Goal: Navigation & Orientation: Understand site structure

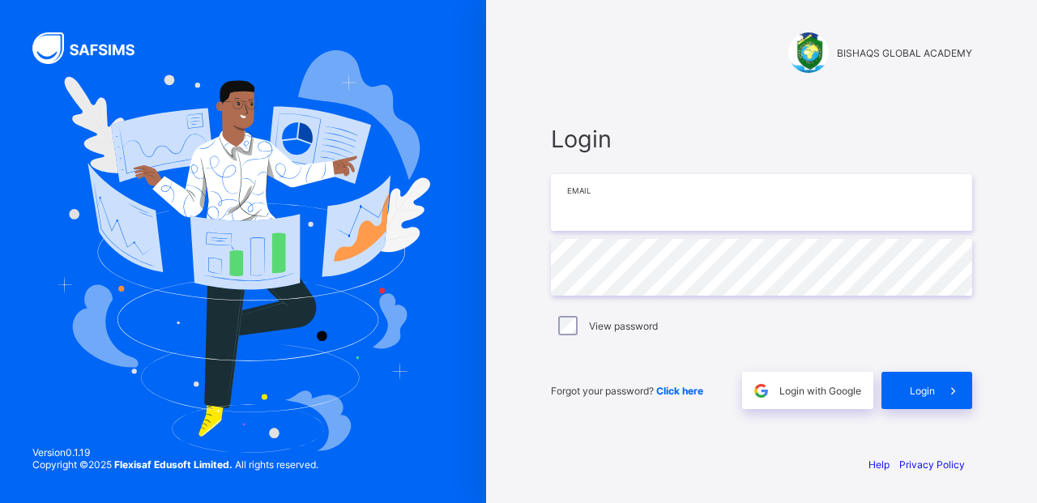
drag, startPoint x: 0, startPoint y: 0, endPoint x: 736, endPoint y: 199, distance: 762.4
click at [736, 199] on input "email" at bounding box center [761, 202] width 421 height 57
type input "**********"
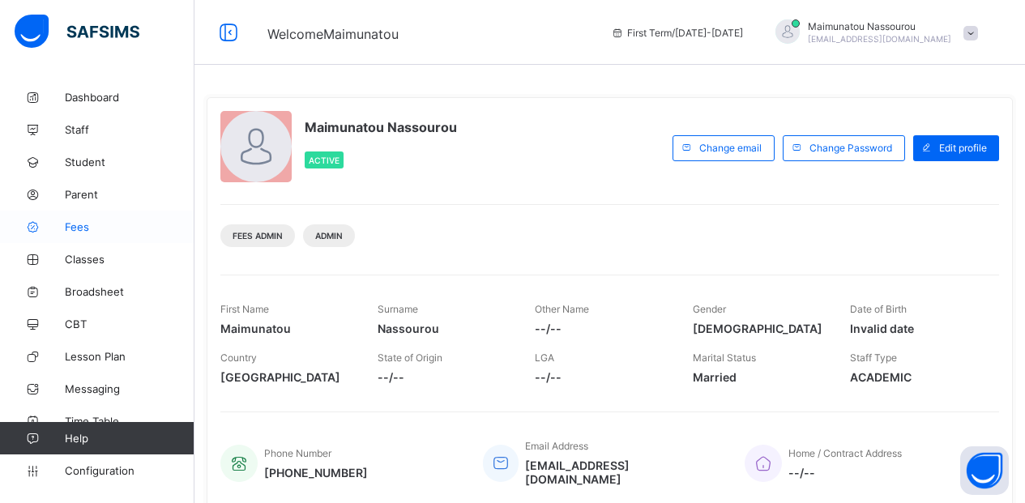
click at [82, 223] on span "Fees" at bounding box center [130, 226] width 130 height 13
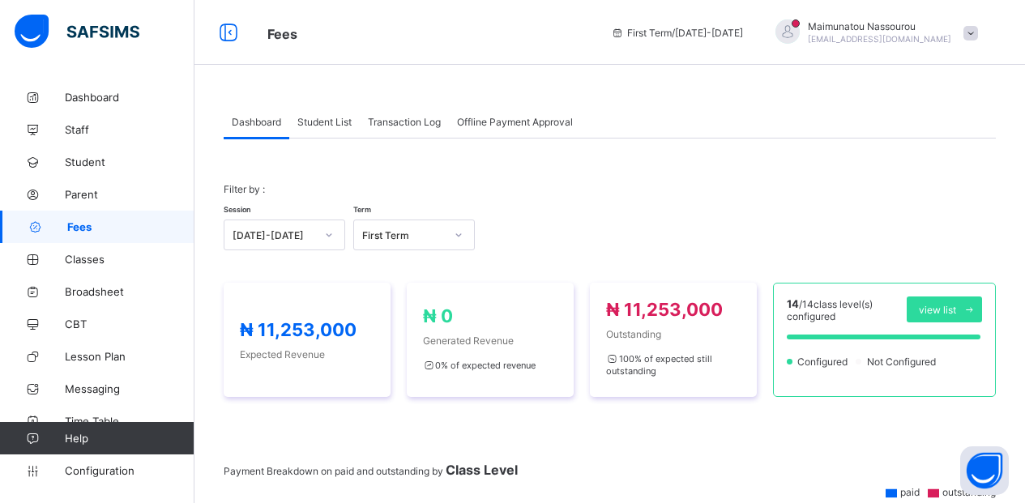
click at [302, 113] on div "Student List" at bounding box center [324, 121] width 71 height 32
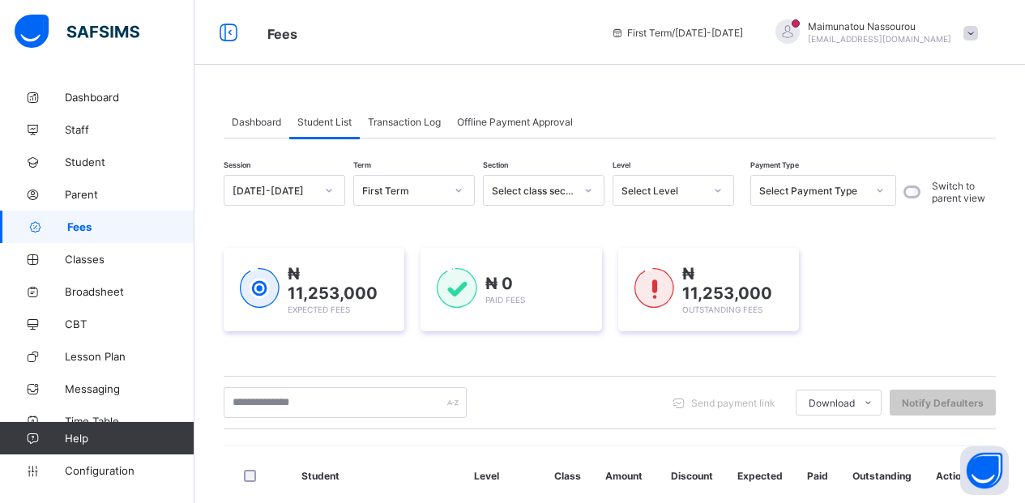
click at [411, 116] on span "Transaction Log" at bounding box center [404, 122] width 73 height 12
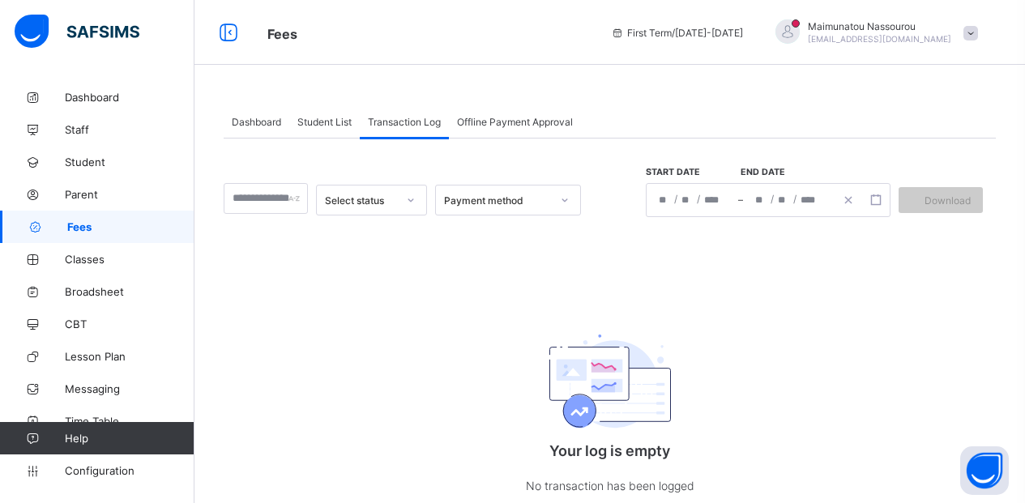
click at [497, 118] on span "Offline Payment Approval" at bounding box center [515, 122] width 116 height 12
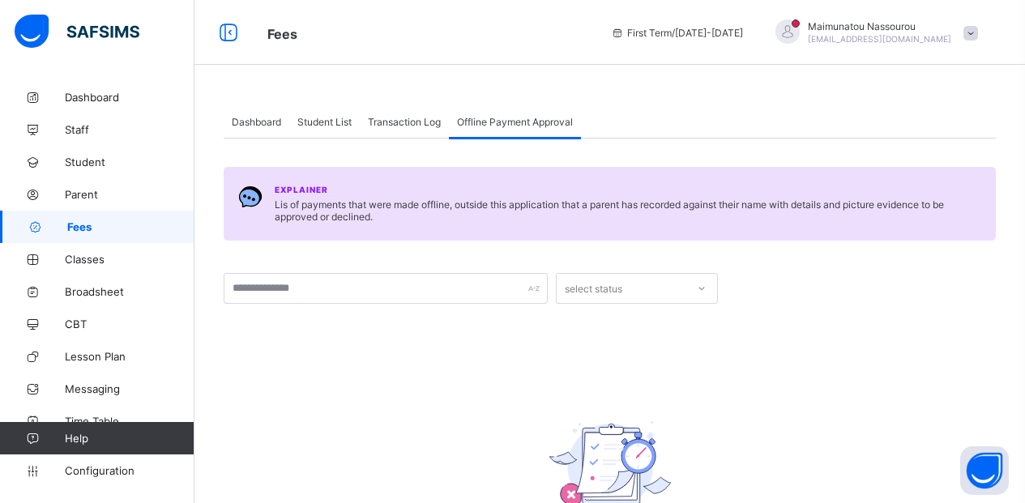
click at [404, 118] on span "Transaction Log" at bounding box center [404, 122] width 73 height 12
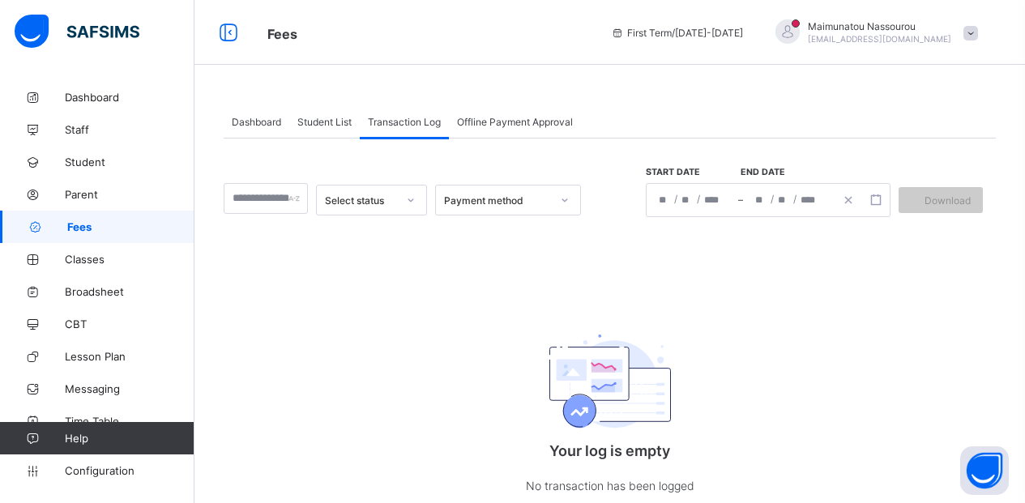
click at [317, 122] on span "Student List" at bounding box center [324, 122] width 54 height 12
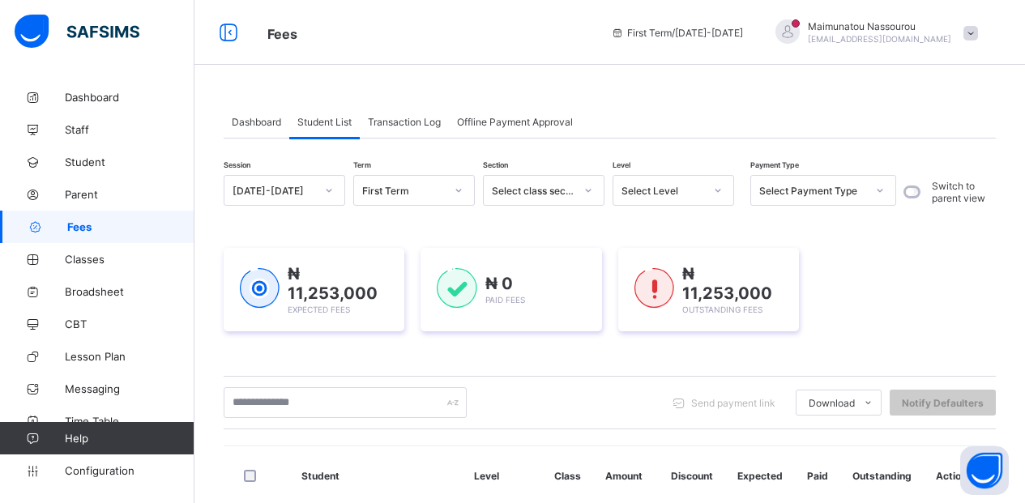
click at [567, 185] on div "Select class section" at bounding box center [533, 191] width 83 height 12
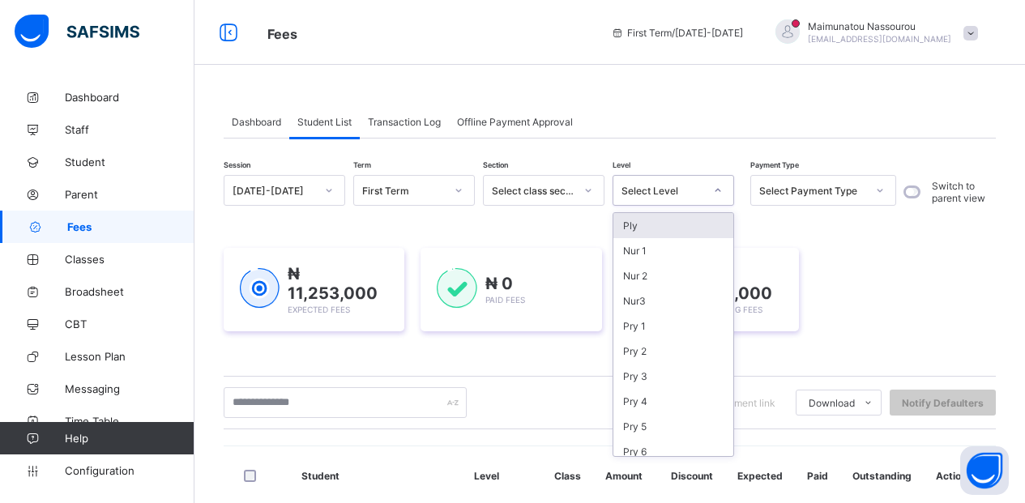
click at [696, 194] on div "Select Level" at bounding box center [663, 191] width 83 height 12
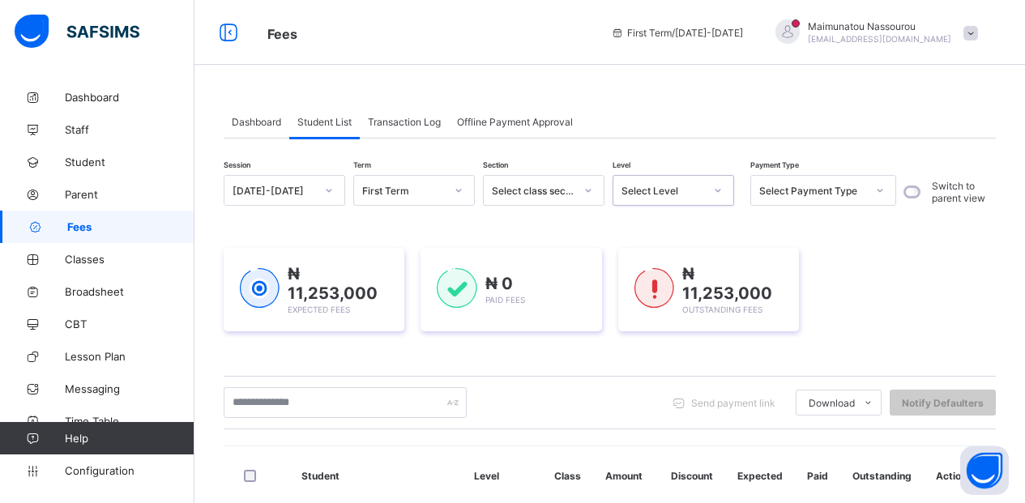
click at [696, 194] on div "Select Level" at bounding box center [663, 191] width 83 height 12
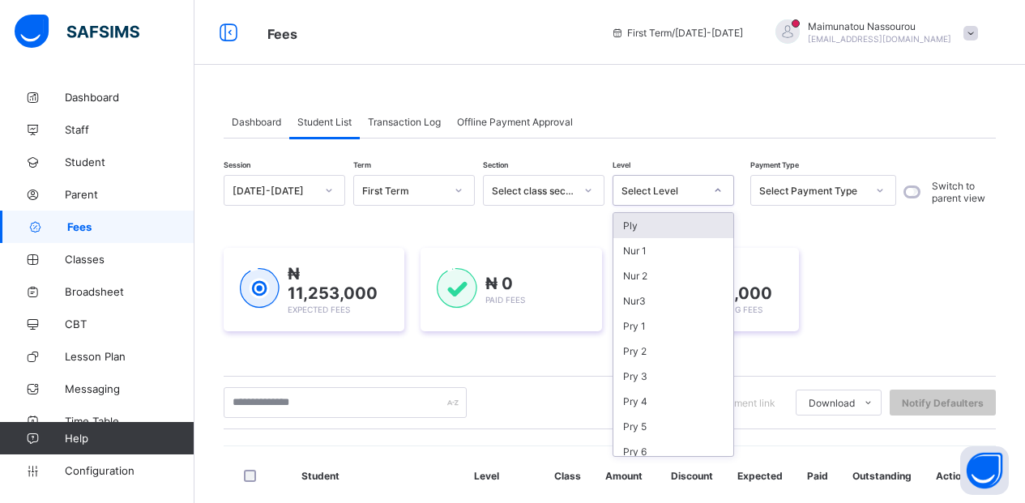
click at [840, 192] on div "Select Payment Type" at bounding box center [812, 191] width 107 height 12
click at [717, 187] on icon at bounding box center [718, 190] width 10 height 16
click at [633, 327] on div "Pry 1" at bounding box center [673, 326] width 120 height 25
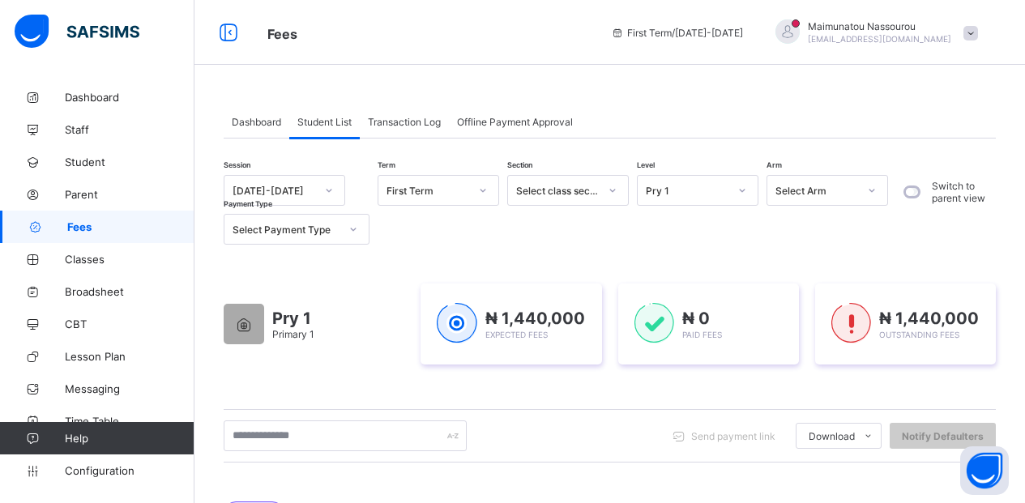
click at [81, 213] on link "Fees" at bounding box center [97, 227] width 194 height 32
click at [393, 118] on span "Transaction Log" at bounding box center [404, 122] width 73 height 12
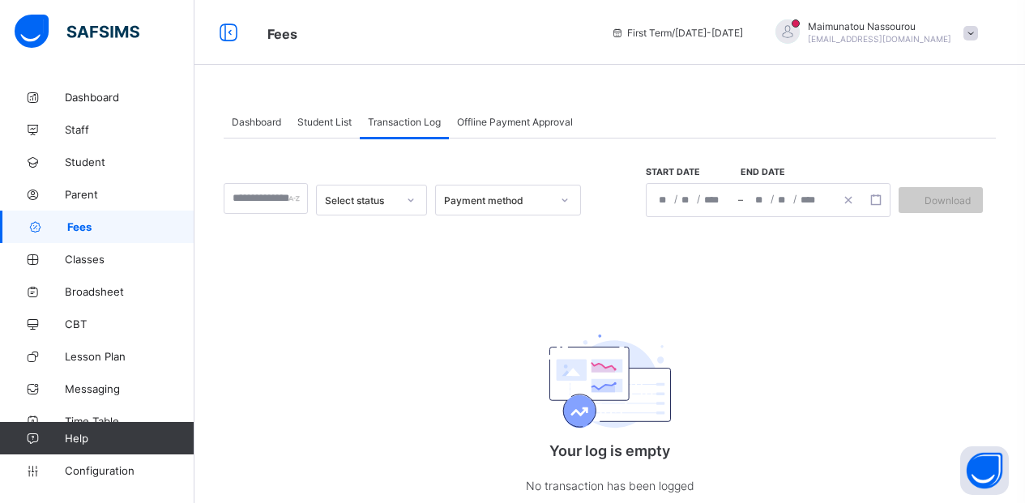
click at [309, 122] on span "Student List" at bounding box center [324, 122] width 54 height 12
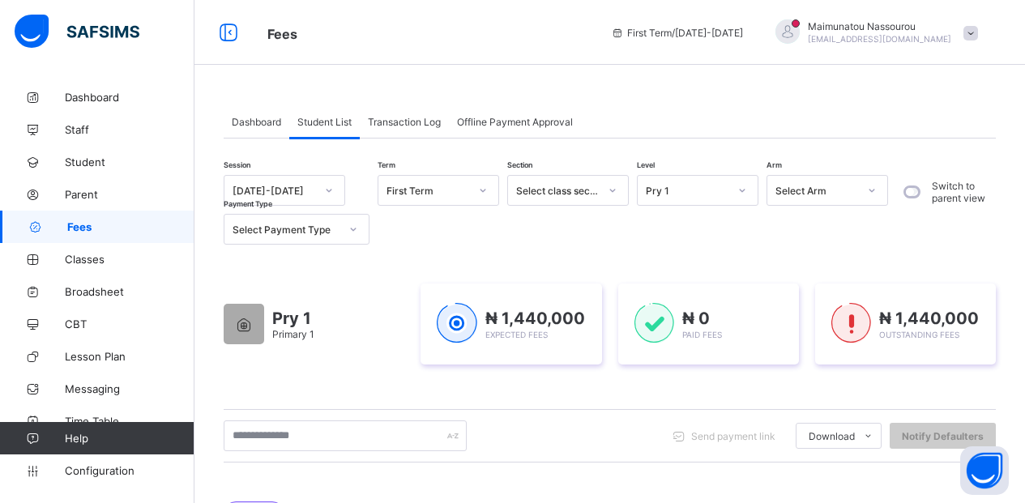
click at [380, 123] on span "Transaction Log" at bounding box center [404, 122] width 73 height 12
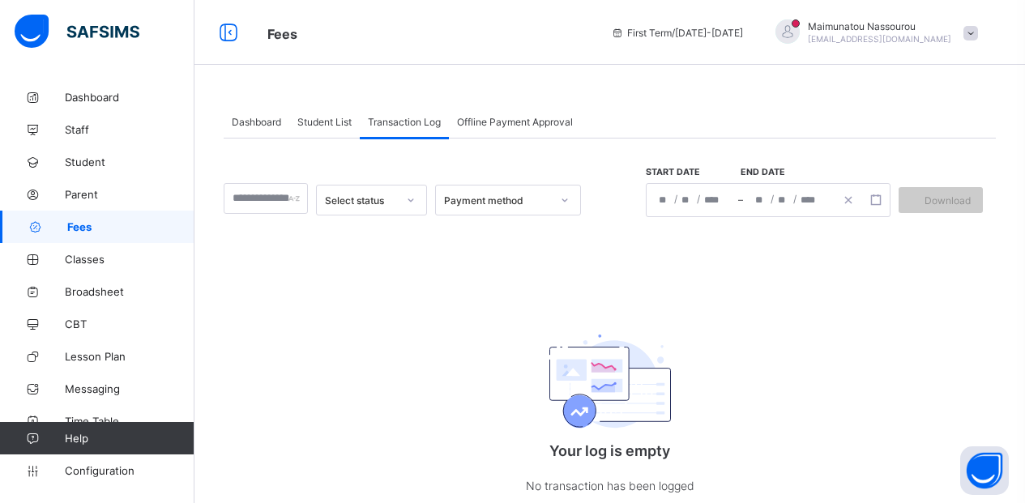
click at [328, 116] on span "Student List" at bounding box center [324, 122] width 54 height 12
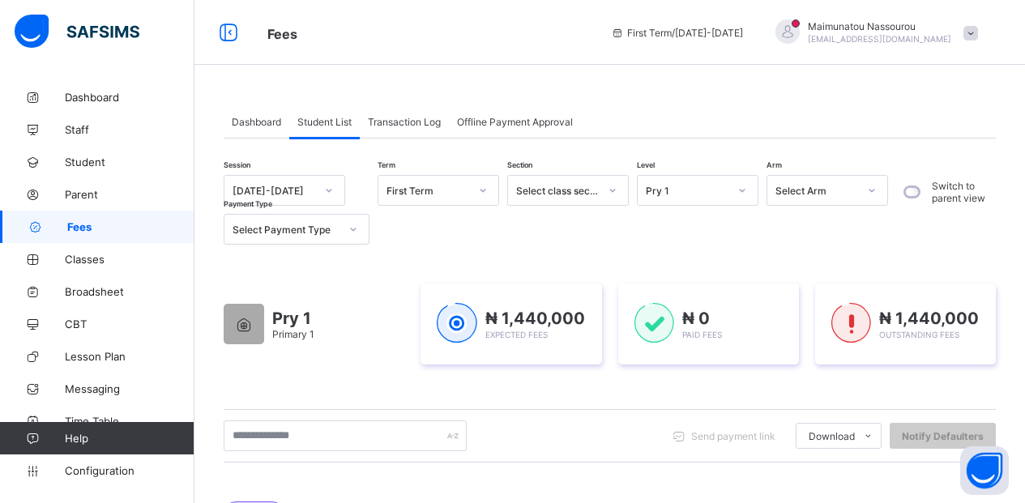
click at [511, 122] on span "Offline Payment Approval" at bounding box center [515, 122] width 116 height 12
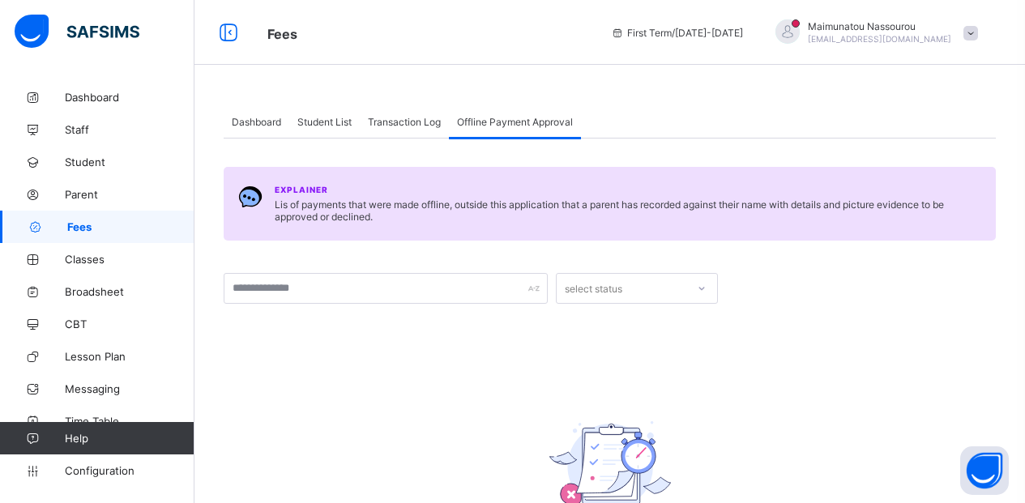
click at [421, 122] on span "Transaction Log" at bounding box center [404, 122] width 73 height 12
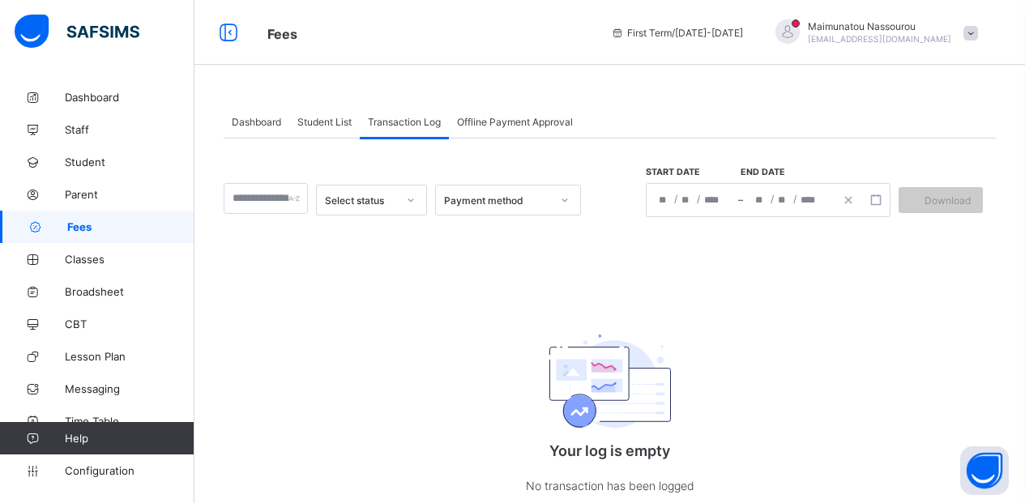
click at [327, 120] on span "Student List" at bounding box center [324, 122] width 54 height 12
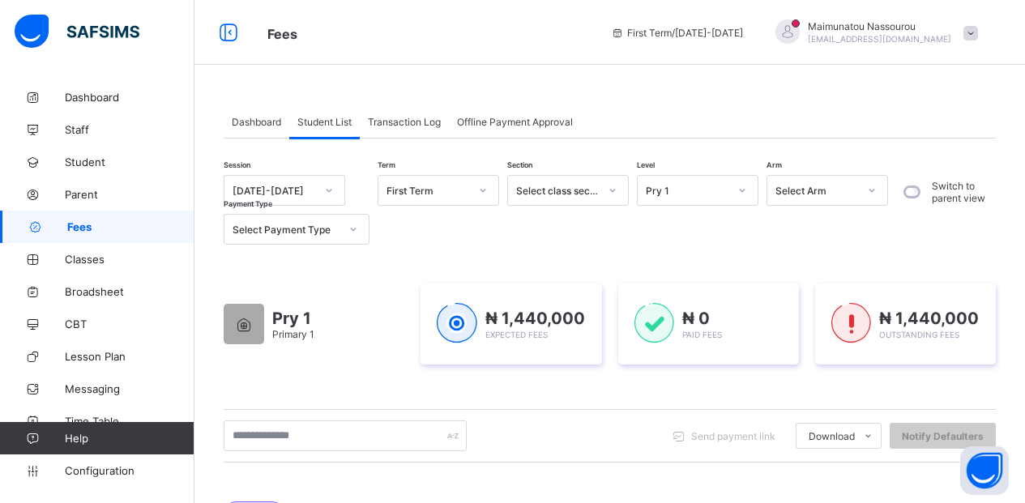
click at [268, 121] on span "Dashboard" at bounding box center [256, 122] width 49 height 12
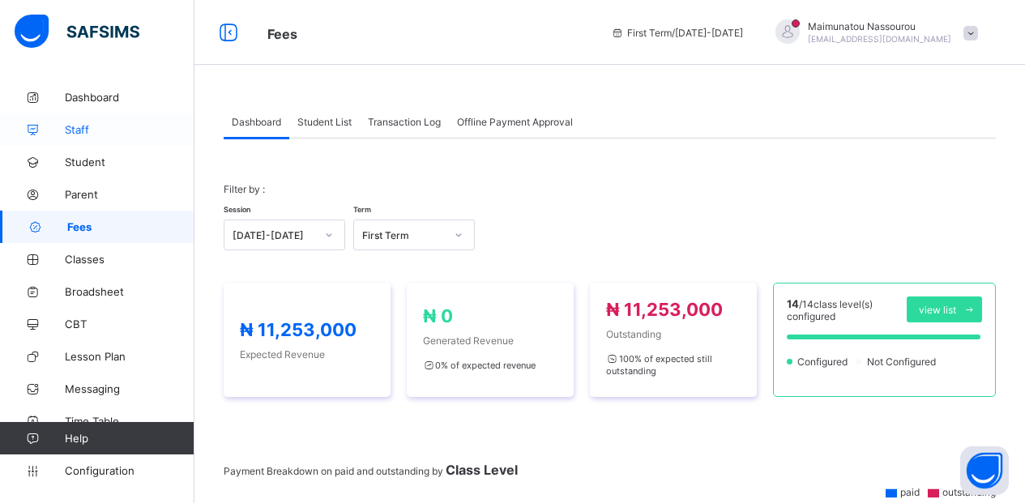
click at [81, 124] on span "Staff" at bounding box center [130, 129] width 130 height 13
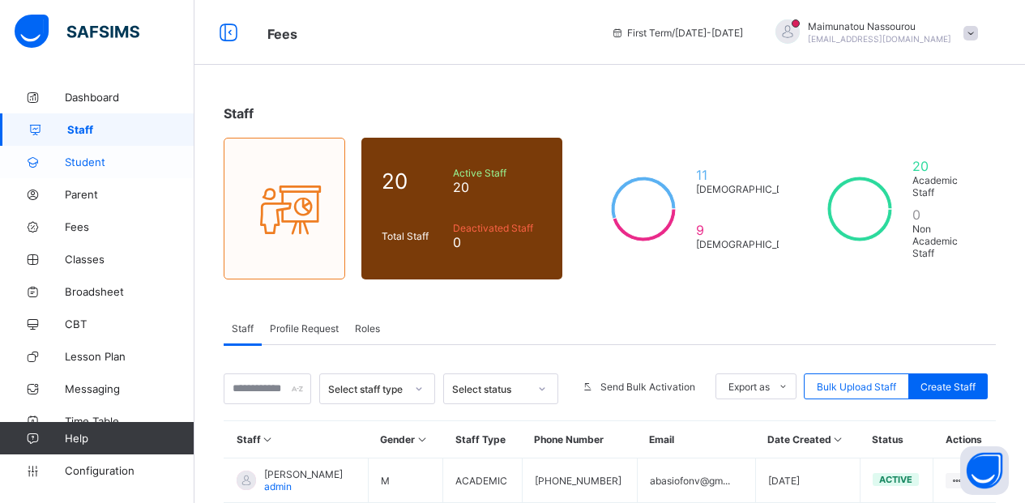
click at [75, 156] on span "Student" at bounding box center [130, 162] width 130 height 13
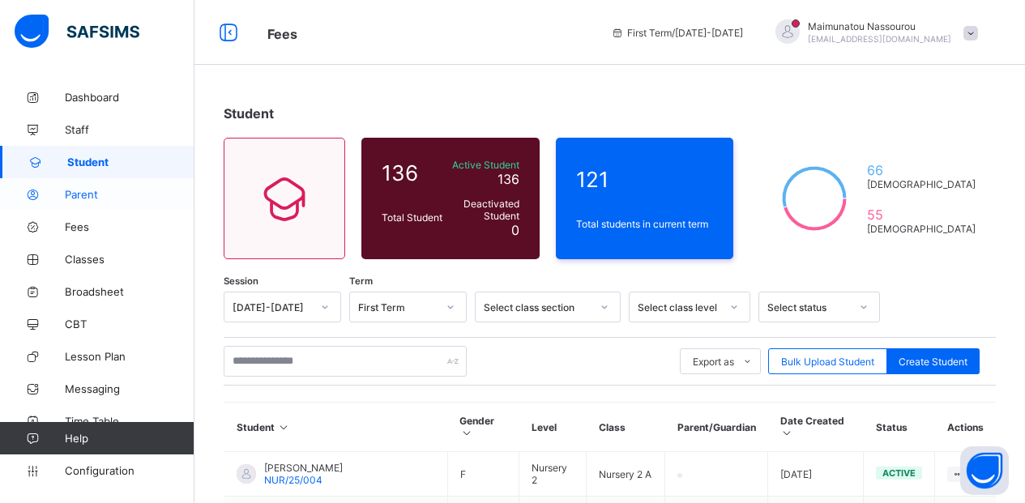
click at [85, 193] on span "Parent" at bounding box center [130, 194] width 130 height 13
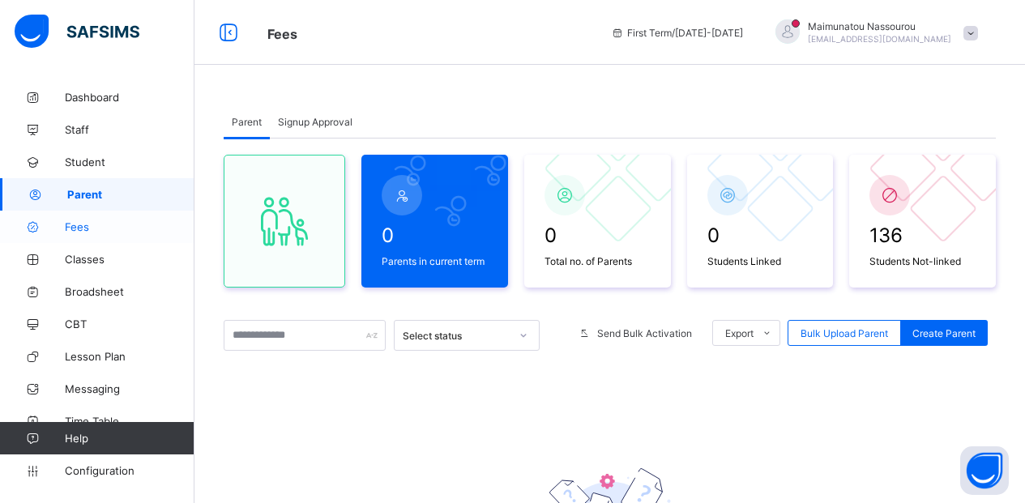
click at [91, 231] on span "Fees" at bounding box center [130, 226] width 130 height 13
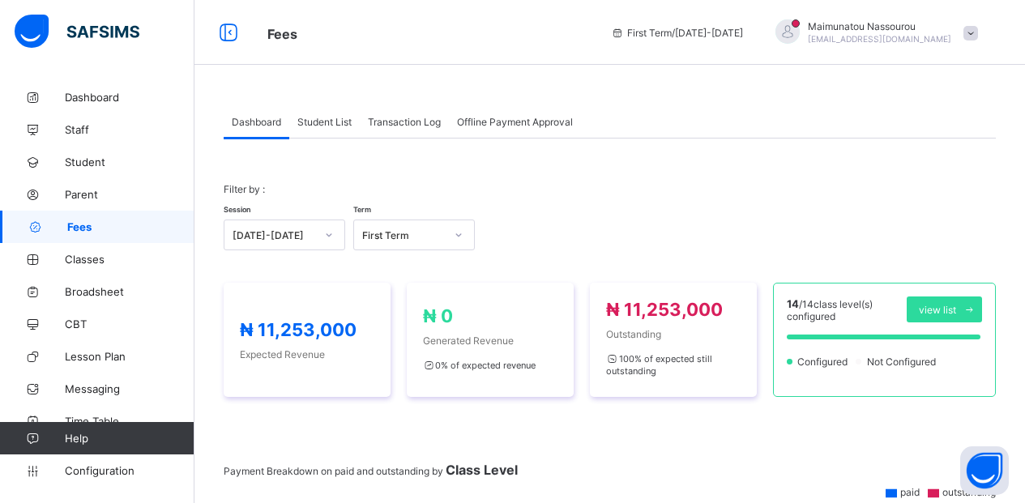
click at [321, 117] on span "Student List" at bounding box center [324, 122] width 54 height 12
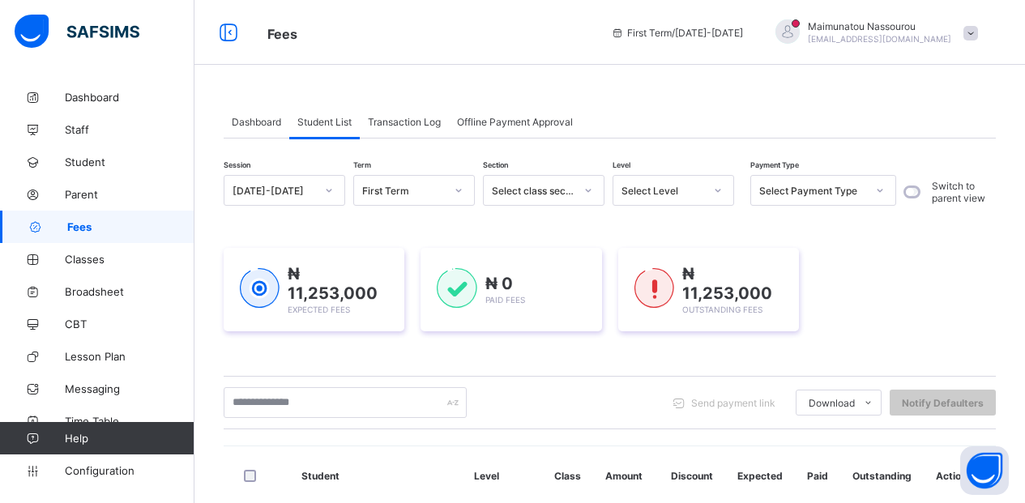
click at [406, 117] on span "Transaction Log" at bounding box center [404, 122] width 73 height 12
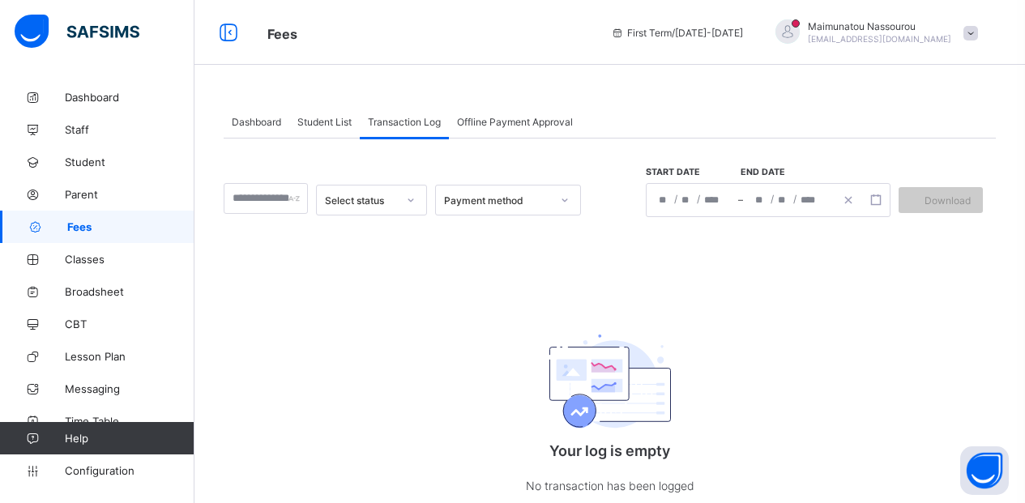
click at [489, 117] on span "Offline Payment Approval" at bounding box center [515, 122] width 116 height 12
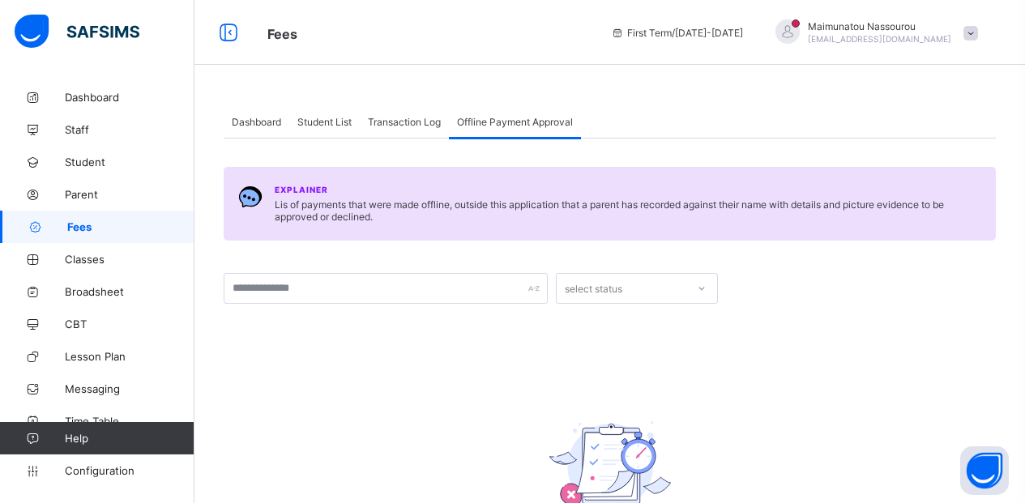
click at [398, 125] on span "Transaction Log" at bounding box center [404, 122] width 73 height 12
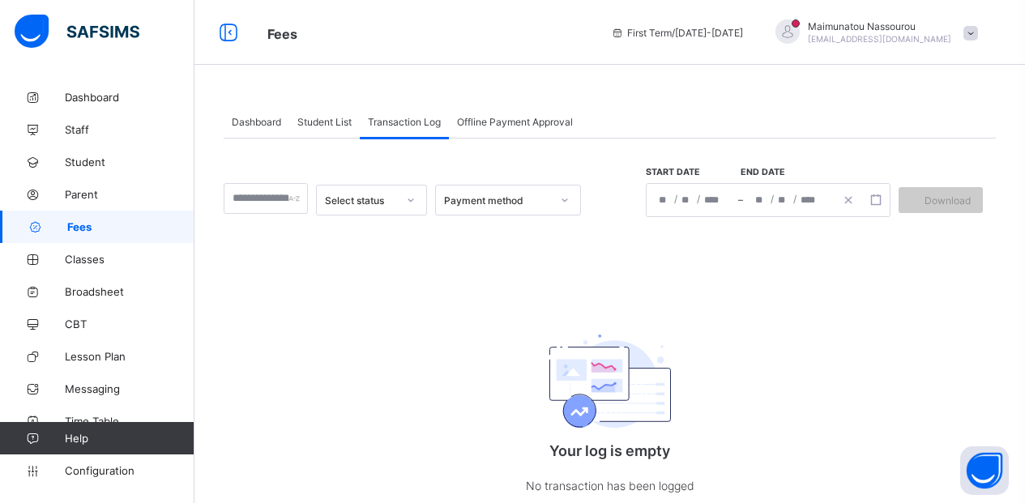
click at [308, 130] on div "Student List" at bounding box center [324, 121] width 71 height 32
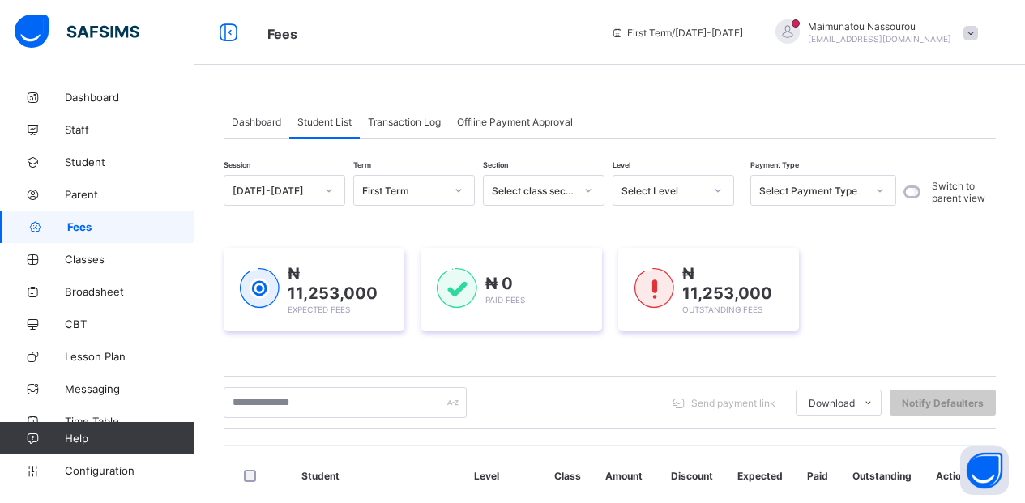
click at [247, 113] on div "Dashboard" at bounding box center [257, 121] width 66 height 32
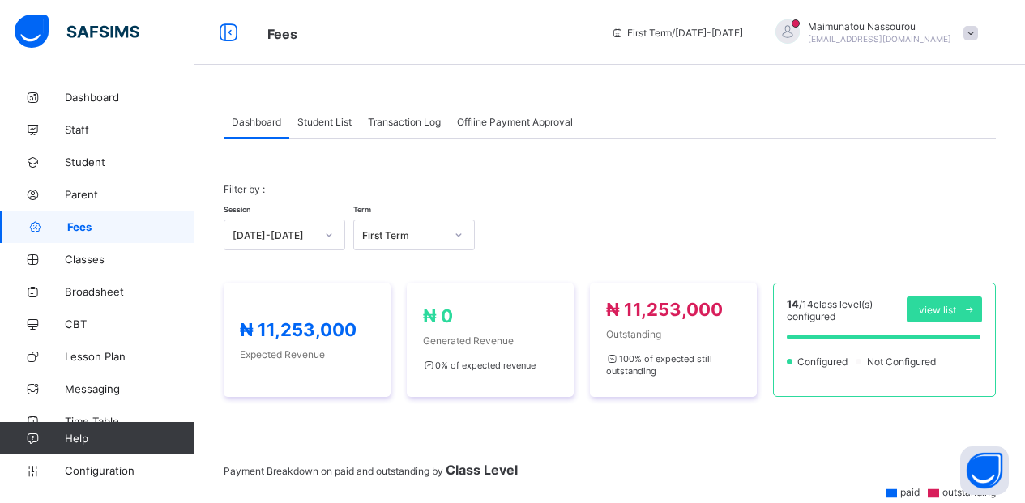
click at [296, 120] on div "Student List" at bounding box center [324, 121] width 71 height 32
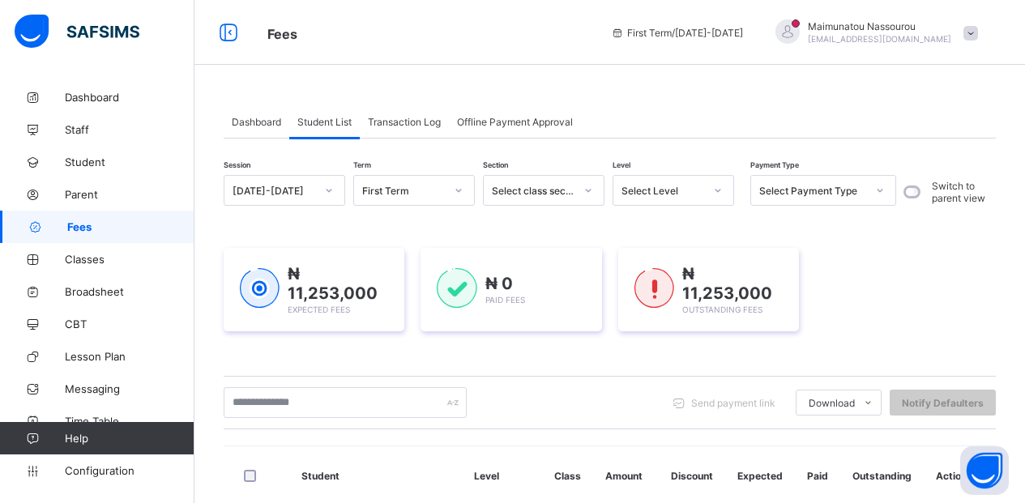
click at [393, 120] on span "Transaction Log" at bounding box center [404, 122] width 73 height 12
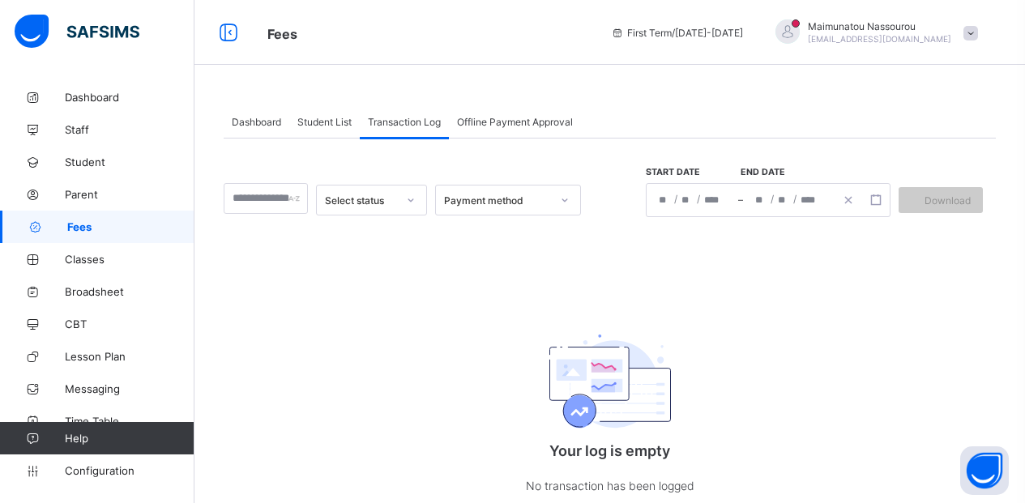
click at [500, 120] on span "Offline Payment Approval" at bounding box center [515, 122] width 116 height 12
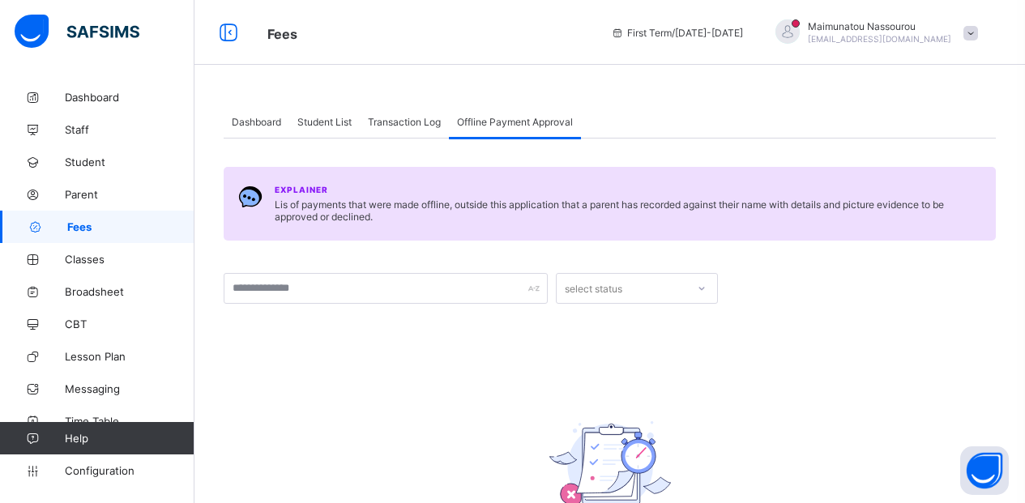
click at [401, 119] on span "Transaction Log" at bounding box center [404, 122] width 73 height 12
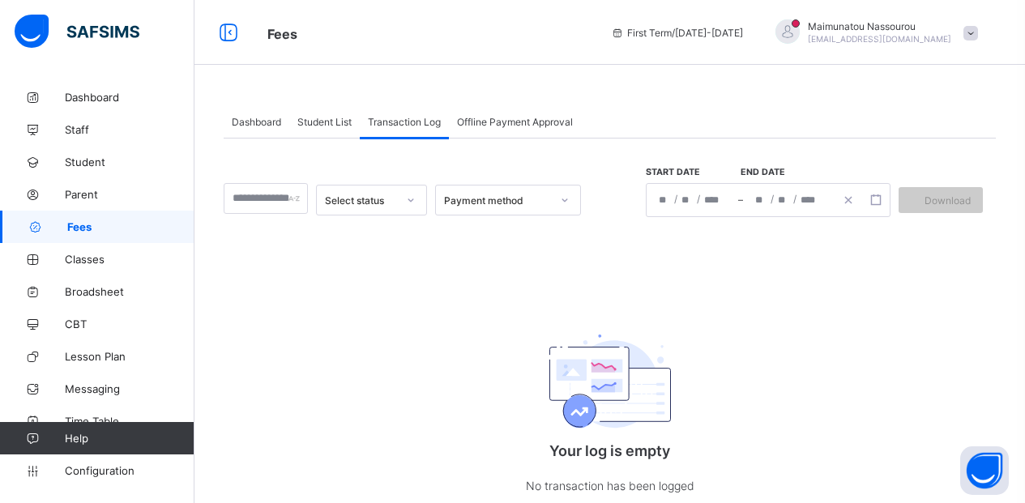
click at [292, 120] on div "Student List" at bounding box center [324, 121] width 71 height 32
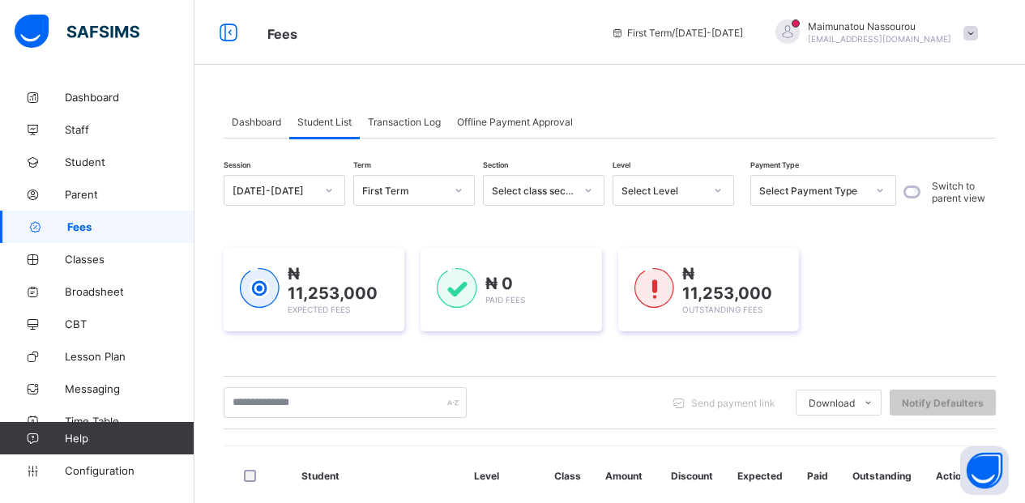
click at [271, 120] on span "Dashboard" at bounding box center [256, 122] width 49 height 12
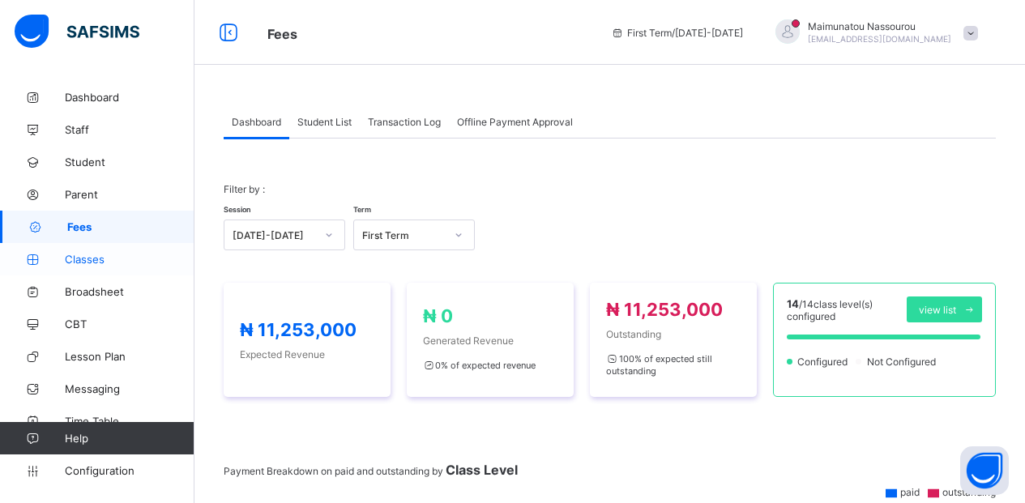
click at [74, 259] on span "Classes" at bounding box center [130, 259] width 130 height 13
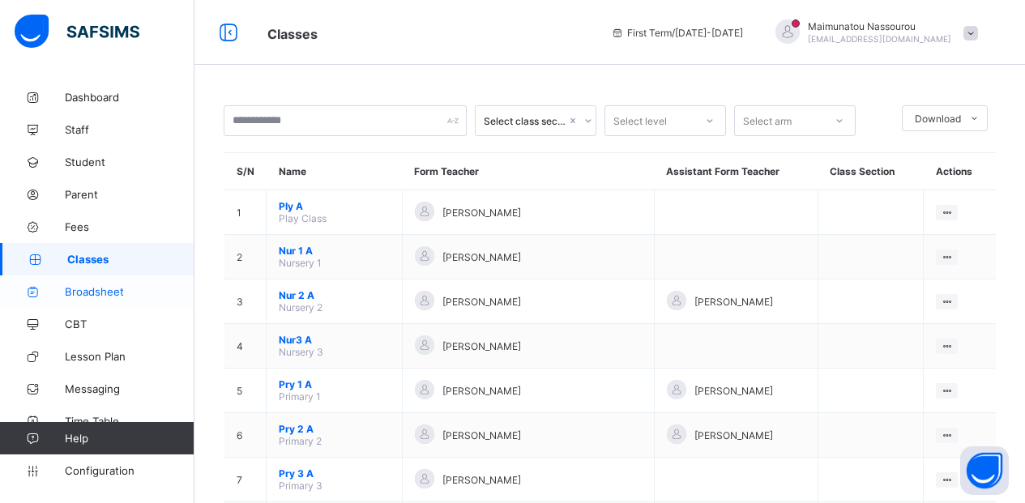
click at [83, 290] on span "Broadsheet" at bounding box center [130, 291] width 130 height 13
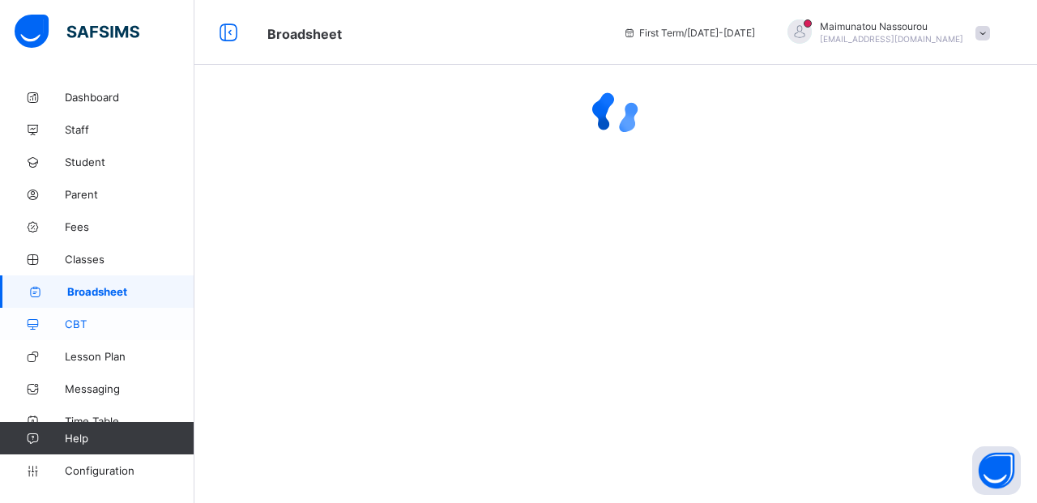
click at [81, 319] on span "CBT" at bounding box center [130, 324] width 130 height 13
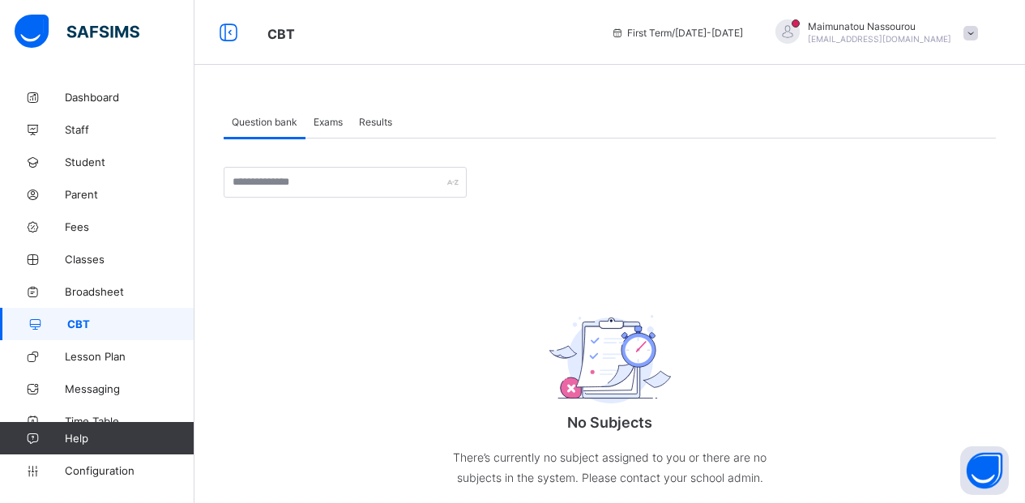
click at [327, 120] on span "Exams" at bounding box center [328, 122] width 29 height 12
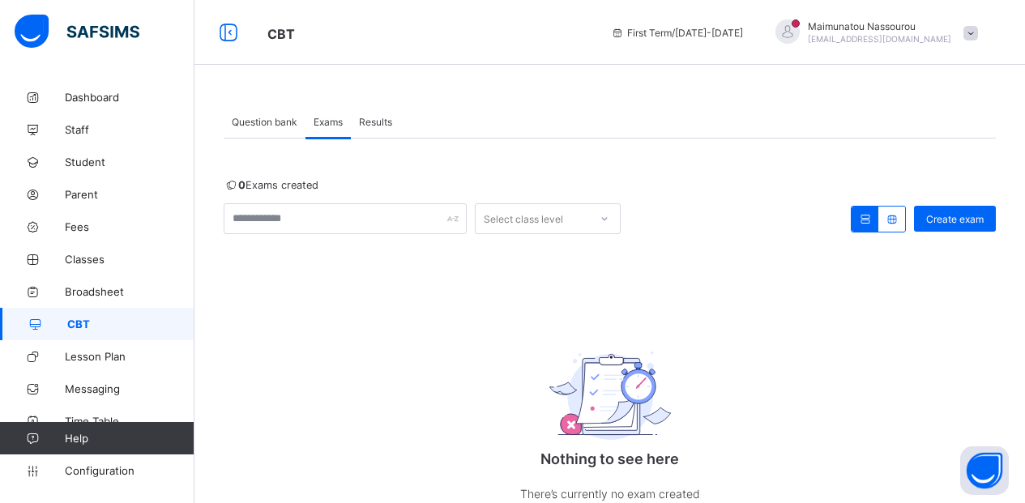
click at [364, 118] on span "Results" at bounding box center [375, 122] width 33 height 12
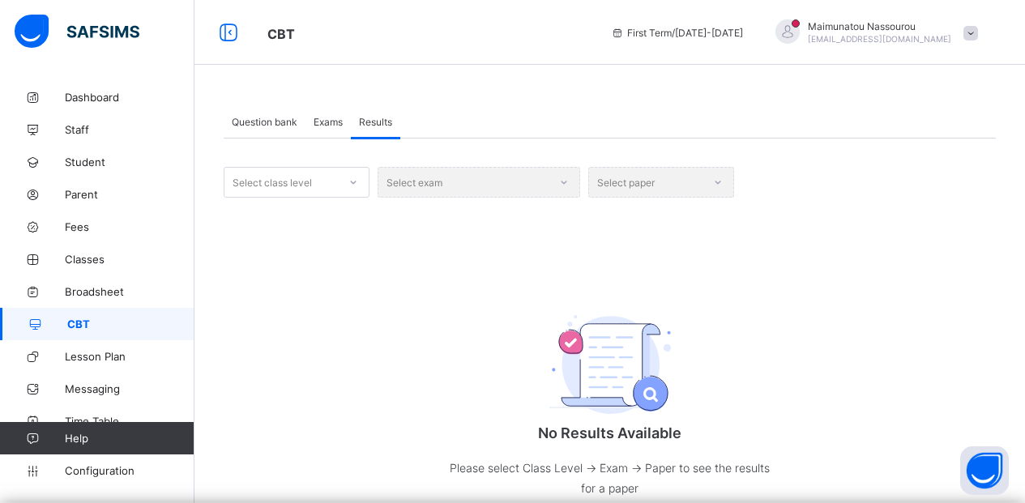
click at [276, 118] on span "Question bank" at bounding box center [265, 122] width 66 height 12
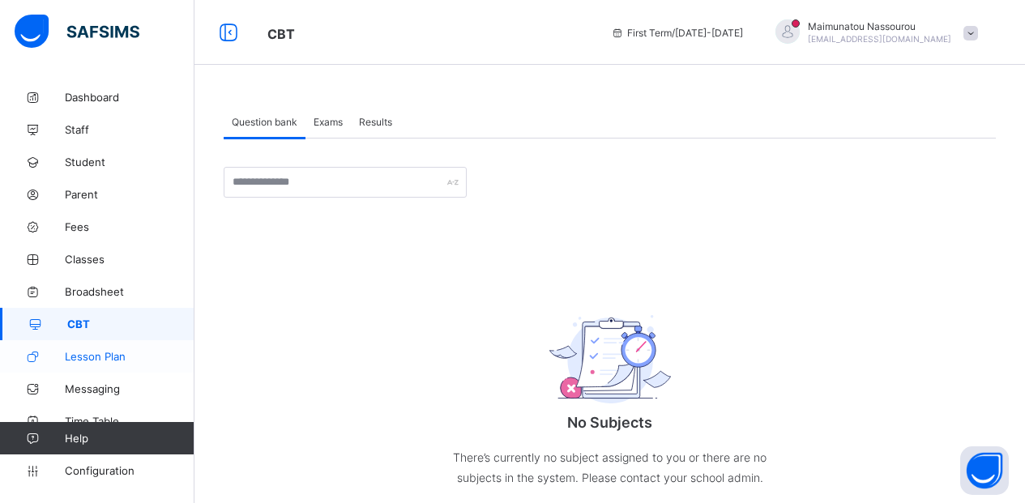
click at [101, 345] on link "Lesson Plan" at bounding box center [97, 356] width 194 height 32
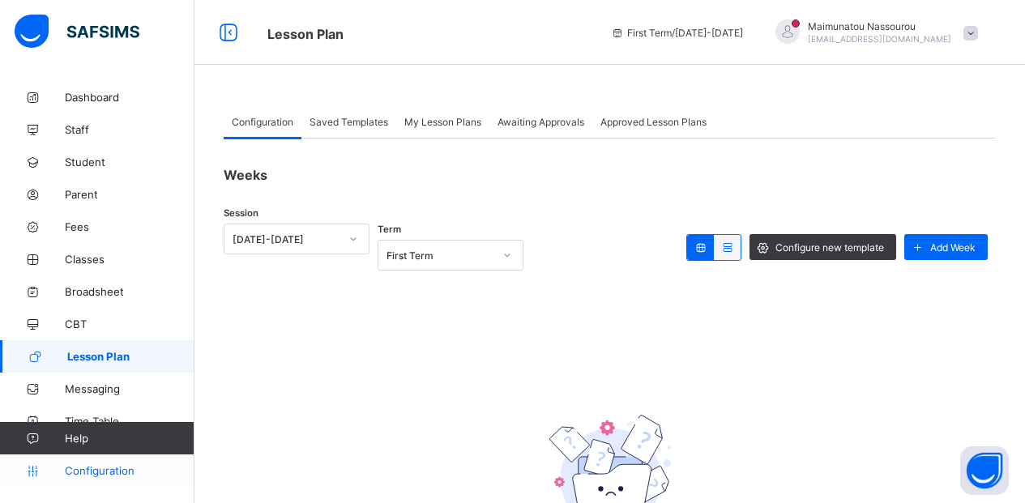
click at [88, 466] on span "Configuration" at bounding box center [129, 470] width 129 height 13
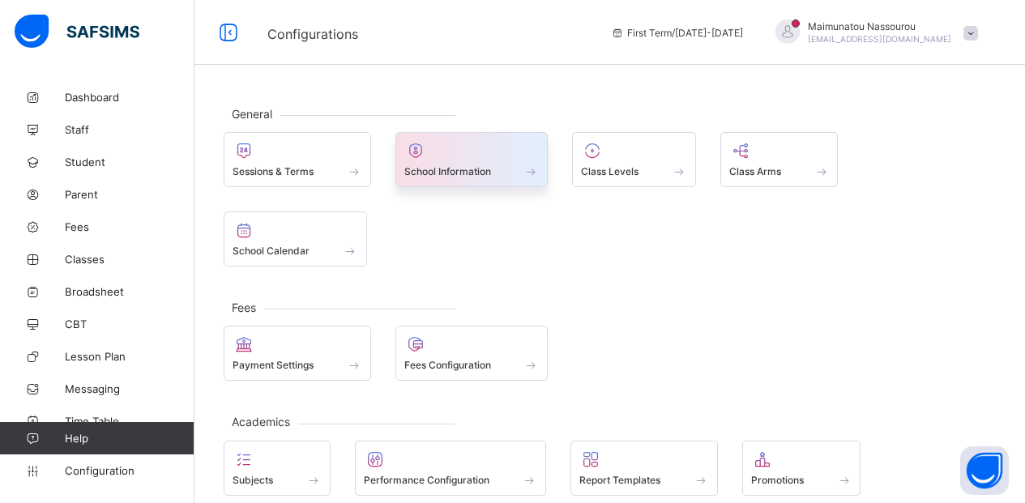
click at [463, 166] on span "School Information" at bounding box center [447, 171] width 87 height 12
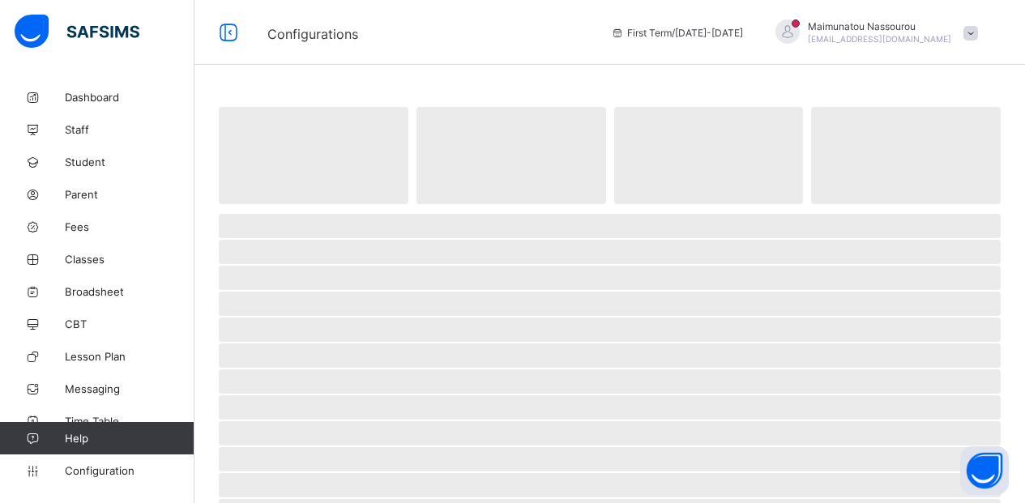
select select "**"
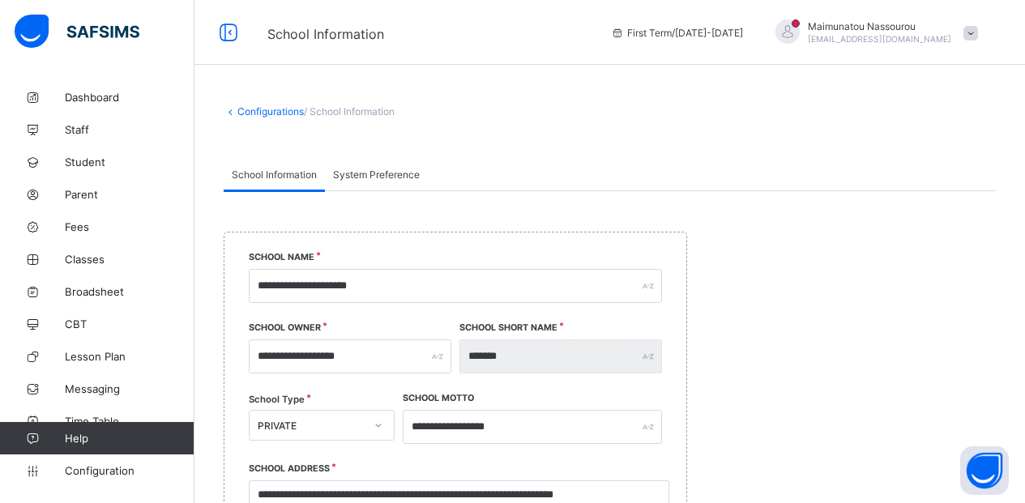
click at [363, 178] on span "System Preference" at bounding box center [376, 175] width 87 height 12
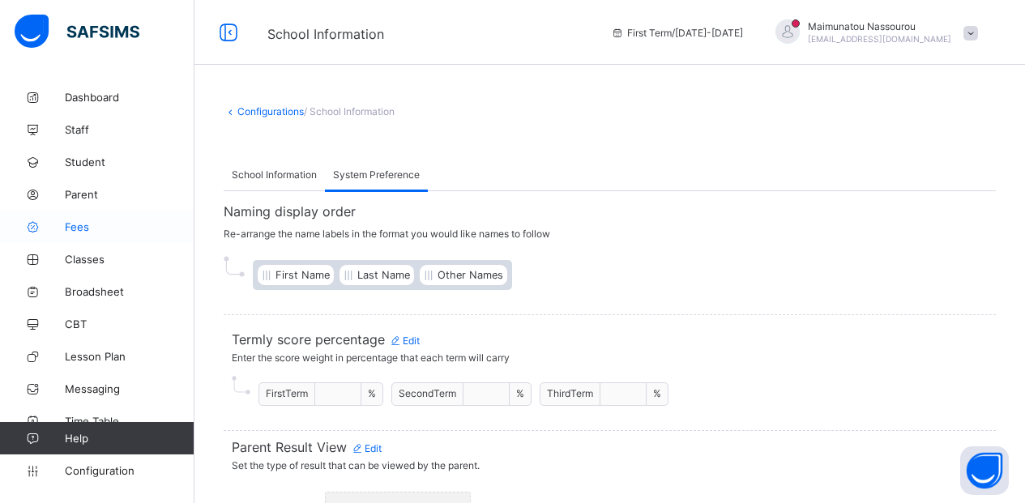
click at [72, 227] on span "Fees" at bounding box center [130, 226] width 130 height 13
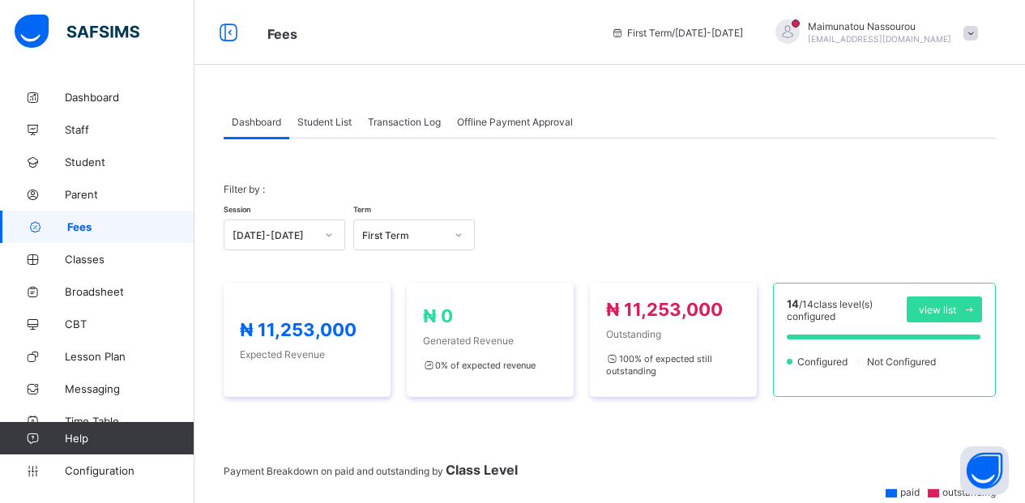
click at [329, 119] on span "Student List" at bounding box center [324, 122] width 54 height 12
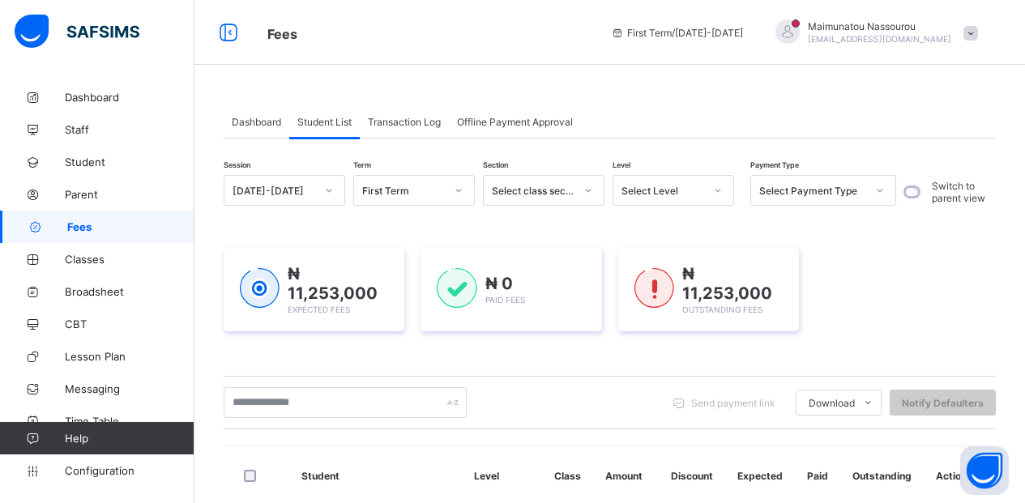
click at [414, 123] on span "Transaction Log" at bounding box center [404, 122] width 73 height 12
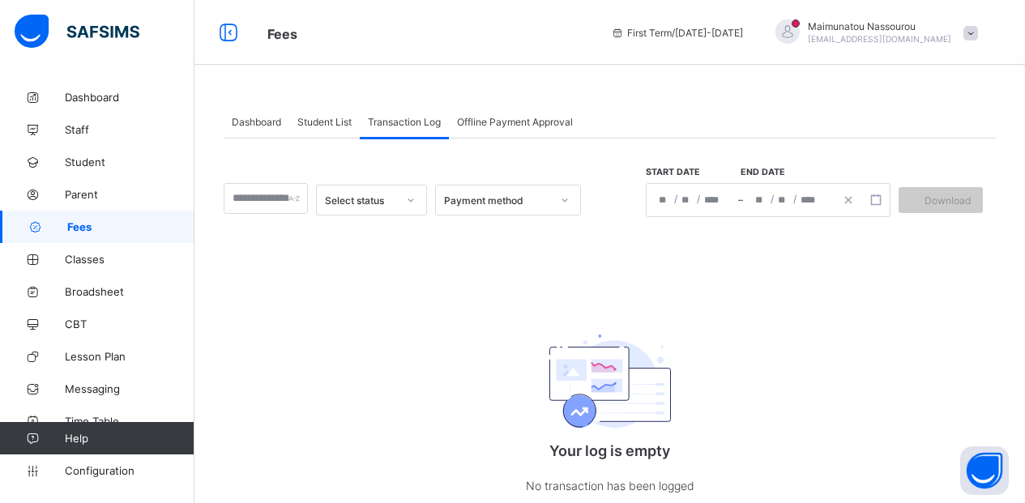
click at [506, 120] on span "Offline Payment Approval" at bounding box center [515, 122] width 116 height 12
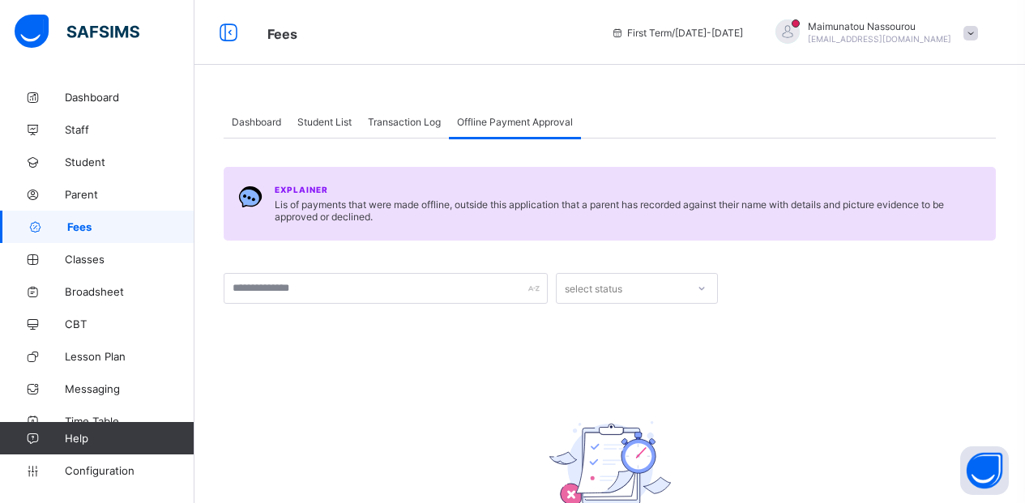
click at [410, 122] on span "Transaction Log" at bounding box center [404, 122] width 73 height 12
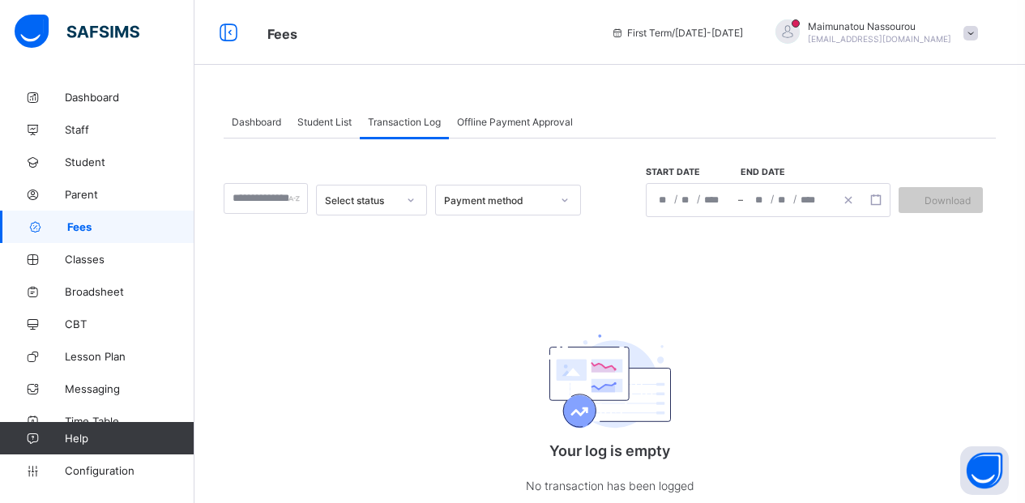
click at [321, 116] on span "Student List" at bounding box center [324, 122] width 54 height 12
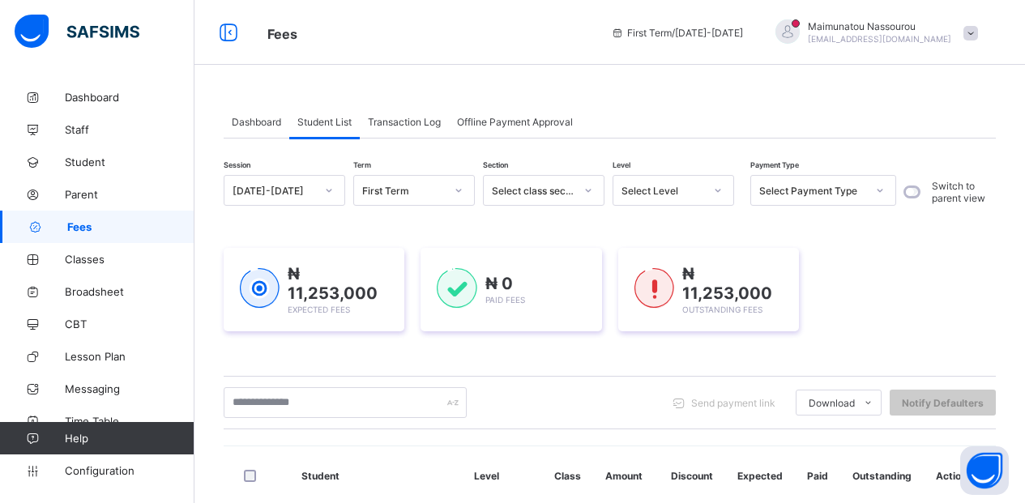
click at [720, 180] on div at bounding box center [718, 190] width 28 height 26
click at [847, 191] on div "Select Payment Type" at bounding box center [812, 191] width 107 height 12
click at [94, 253] on span "Classes" at bounding box center [130, 259] width 130 height 13
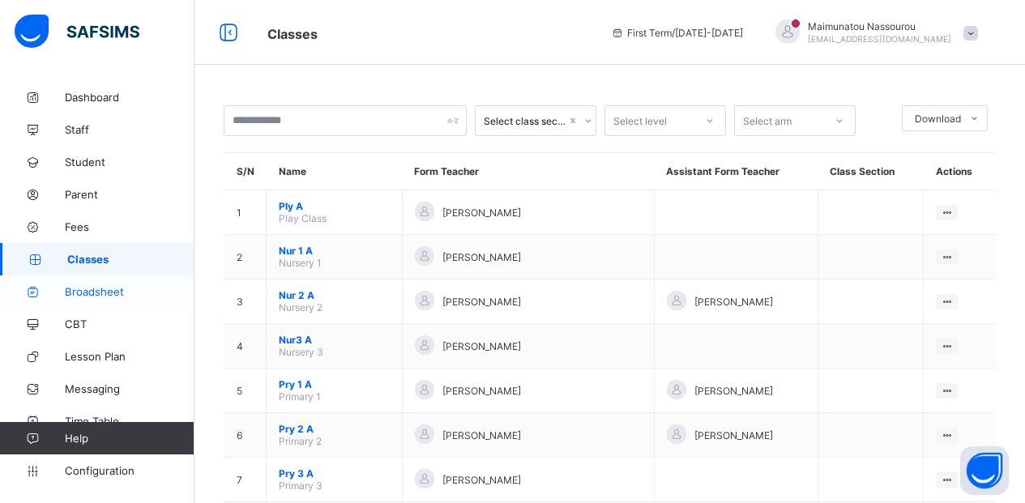
click at [95, 298] on link "Broadsheet" at bounding box center [97, 292] width 194 height 32
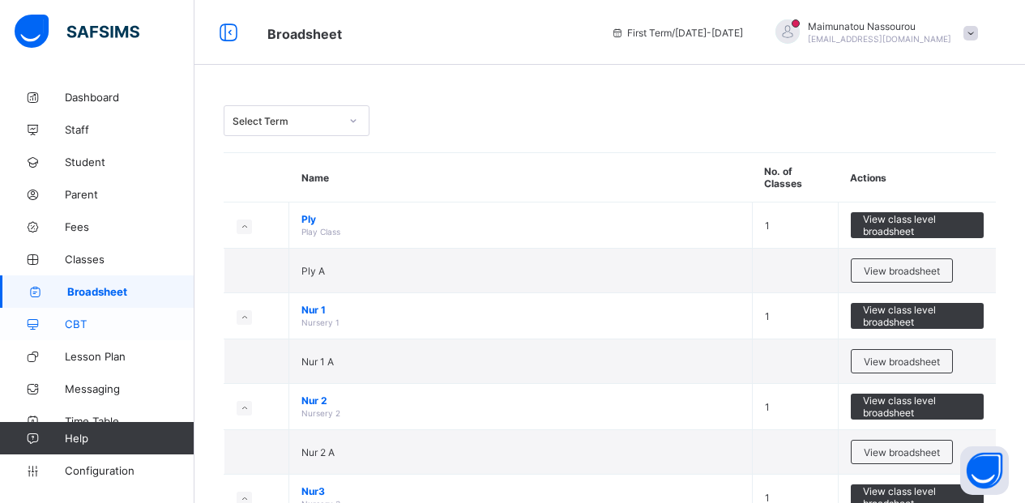
click at [84, 321] on span "CBT" at bounding box center [130, 324] width 130 height 13
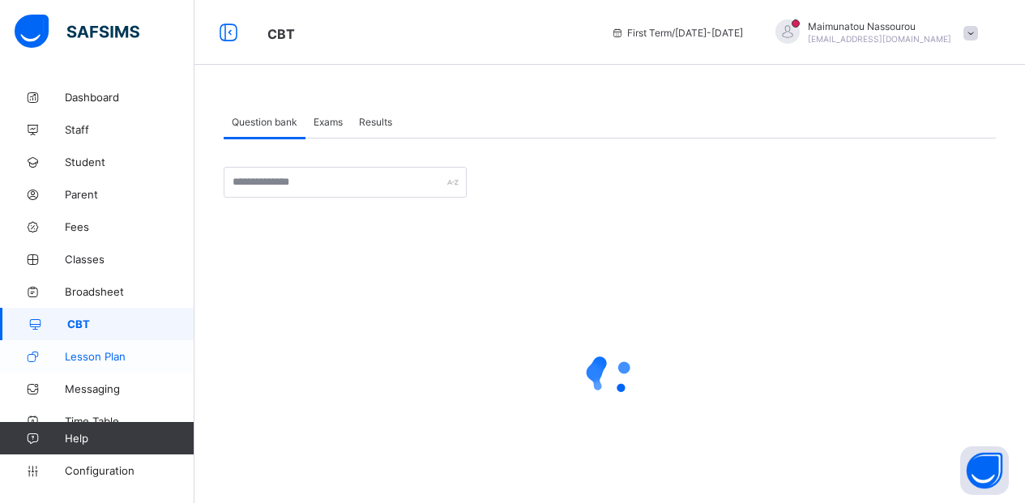
click at [122, 351] on span "Lesson Plan" at bounding box center [130, 356] width 130 height 13
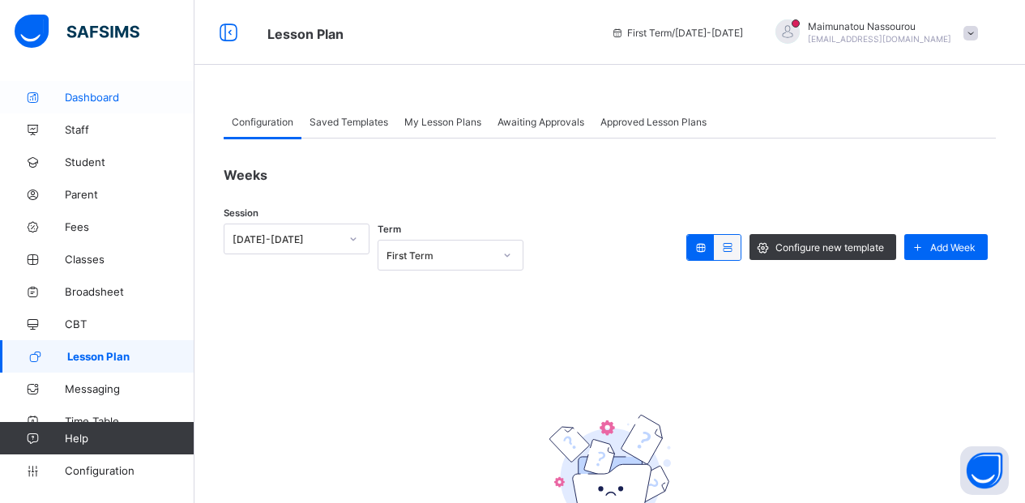
click at [95, 101] on span "Dashboard" at bounding box center [130, 97] width 130 height 13
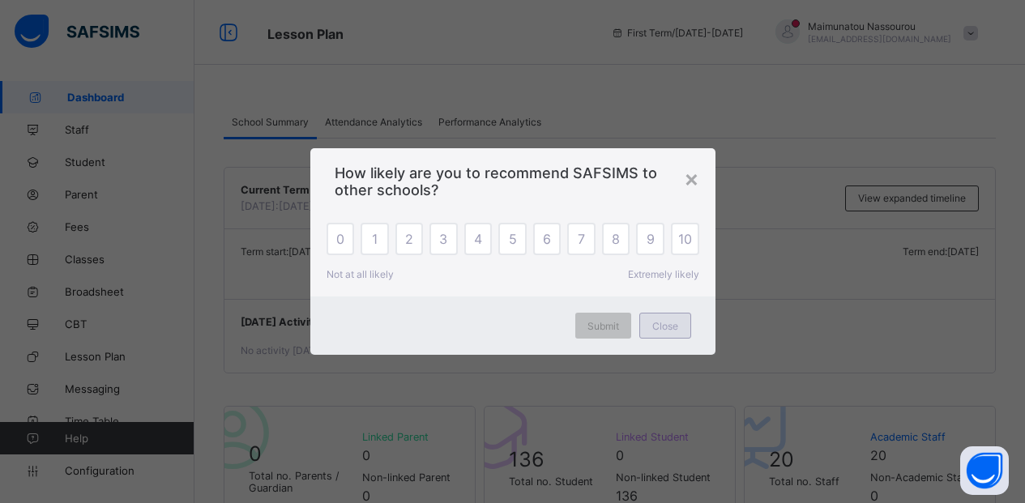
click at [672, 329] on span "Close" at bounding box center [665, 326] width 26 height 12
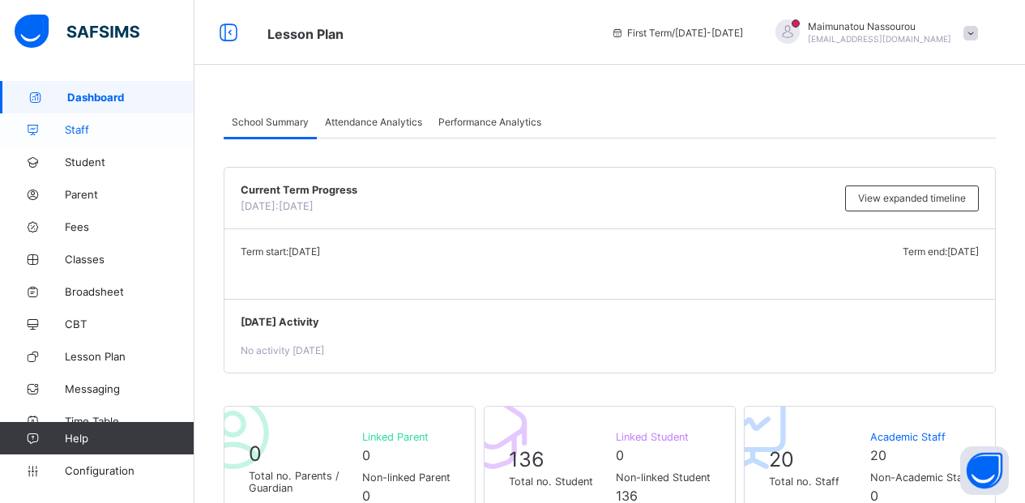
click at [69, 130] on span "Staff" at bounding box center [130, 129] width 130 height 13
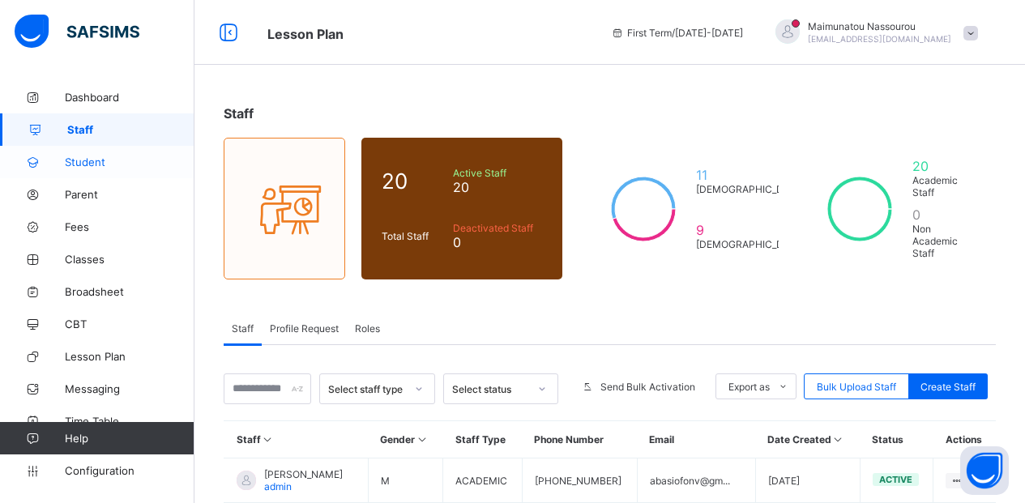
click at [86, 160] on span "Student" at bounding box center [130, 162] width 130 height 13
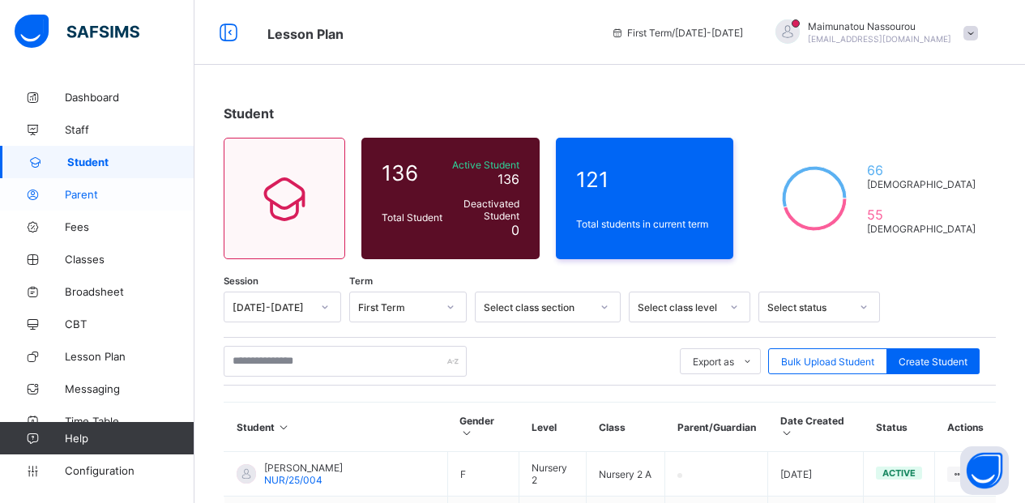
click at [80, 201] on link "Parent" at bounding box center [97, 194] width 194 height 32
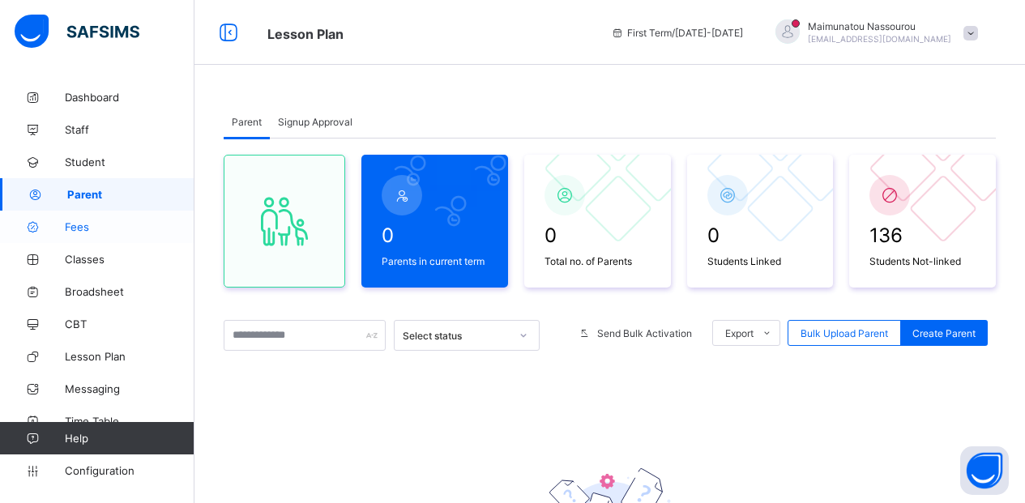
click at [80, 228] on span "Fees" at bounding box center [130, 226] width 130 height 13
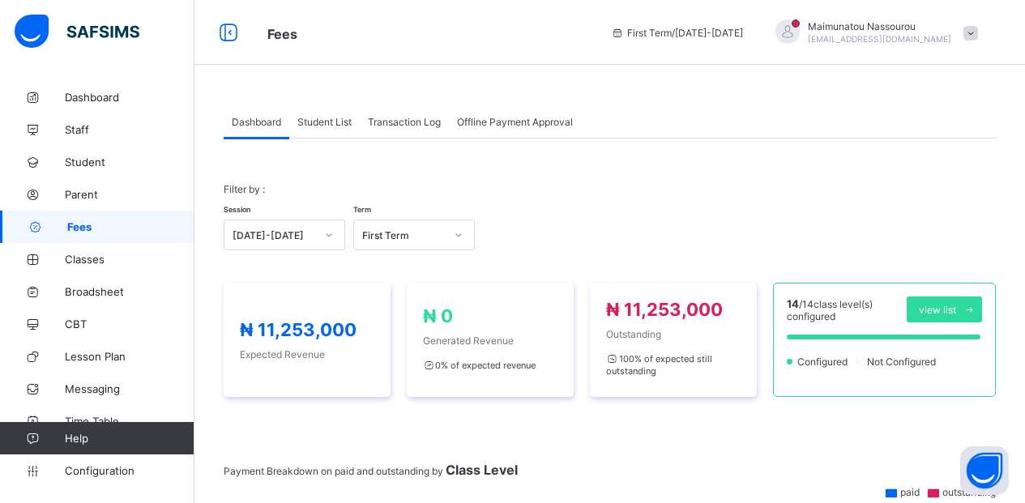
scroll to position [440, 0]
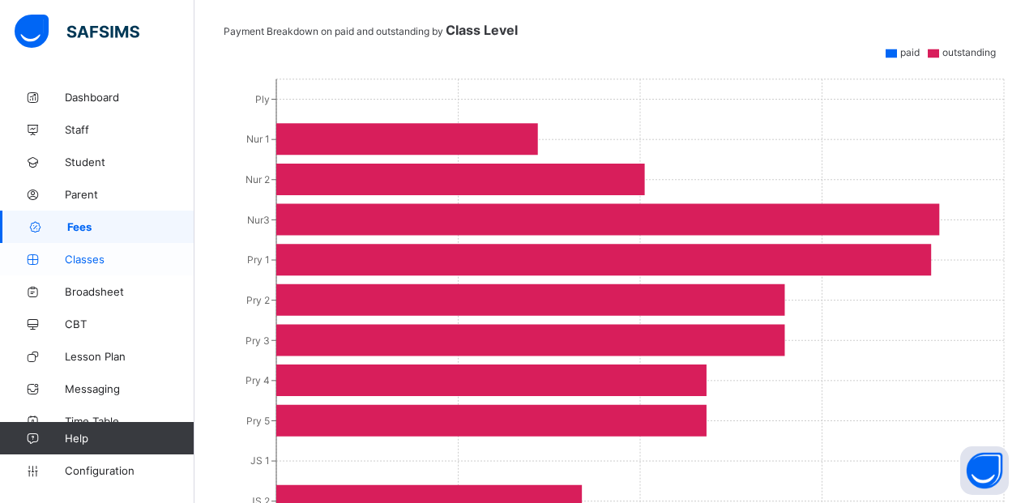
click at [77, 261] on span "Classes" at bounding box center [130, 259] width 130 height 13
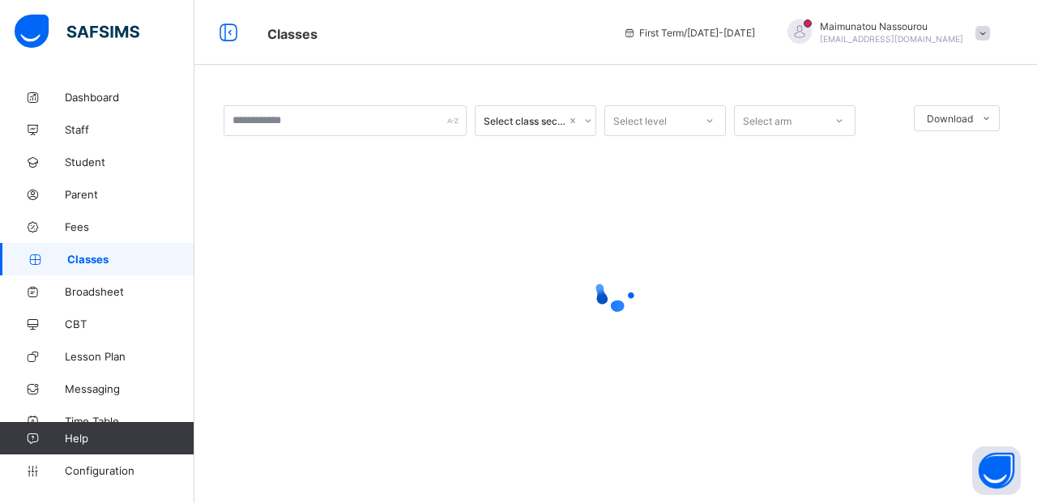
click at [77, 261] on span "Classes" at bounding box center [130, 259] width 127 height 13
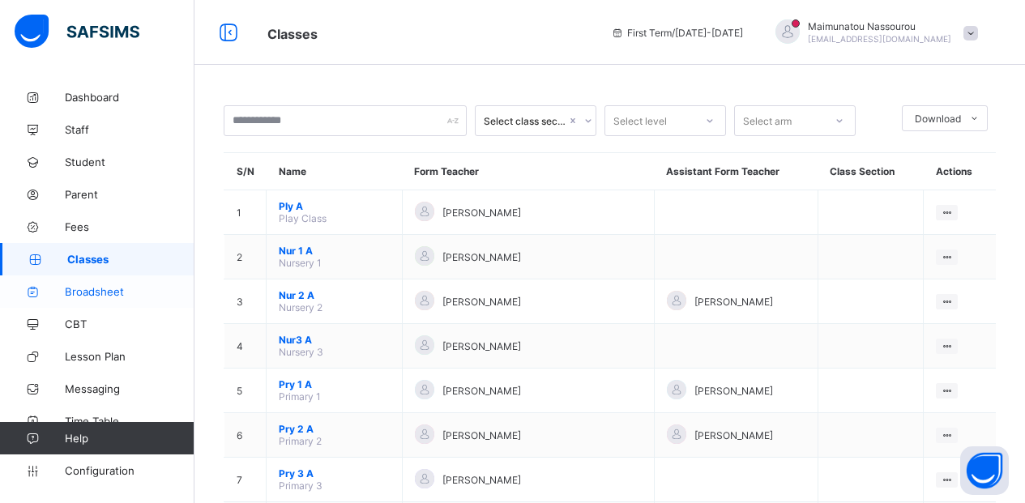
click at [81, 288] on span "Broadsheet" at bounding box center [130, 291] width 130 height 13
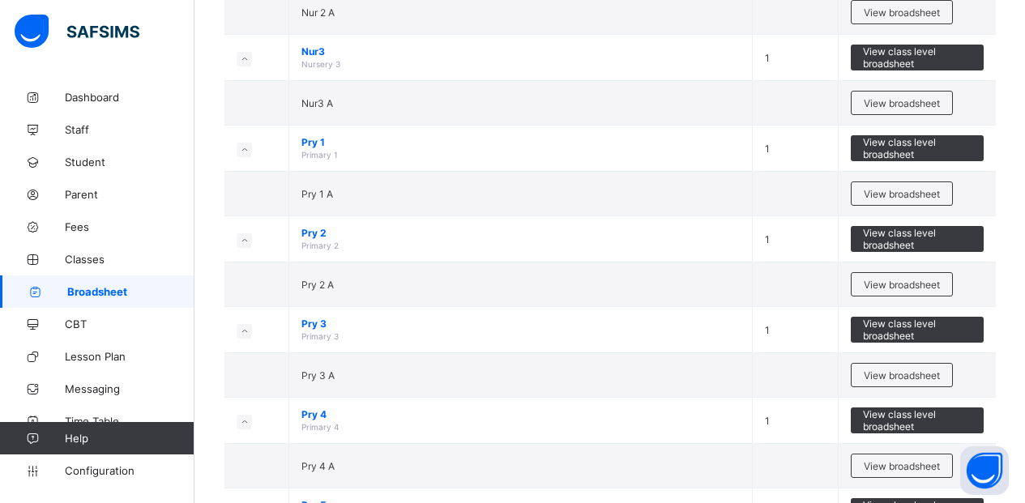
scroll to position [880, 0]
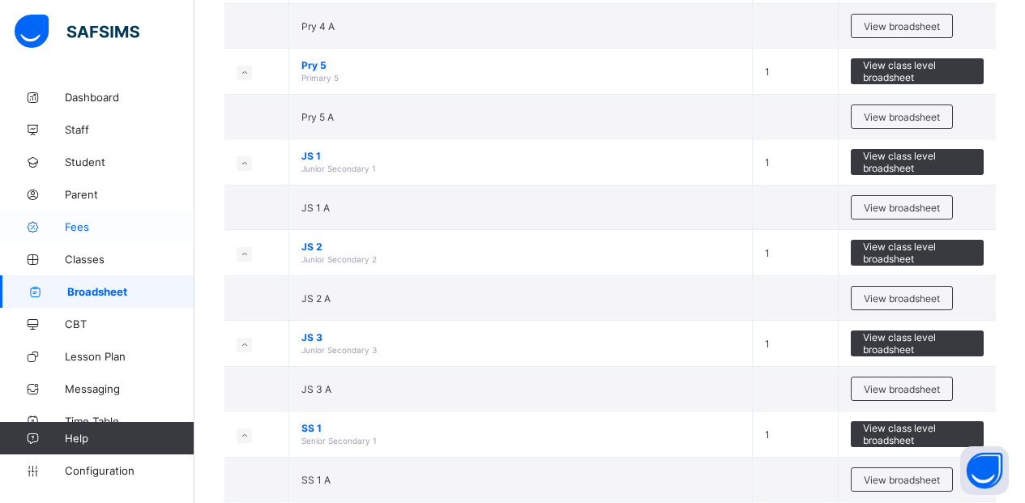
click at [77, 226] on span "Fees" at bounding box center [130, 226] width 130 height 13
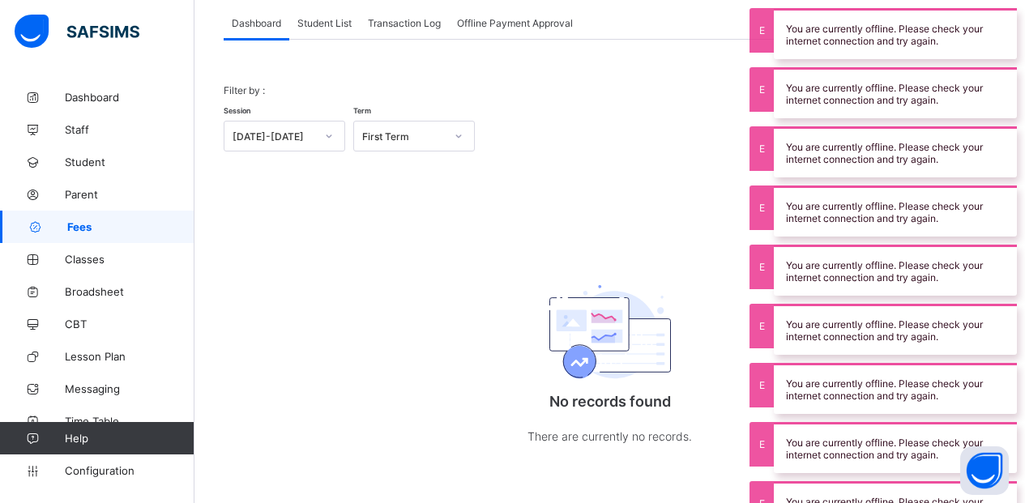
scroll to position [100, 0]
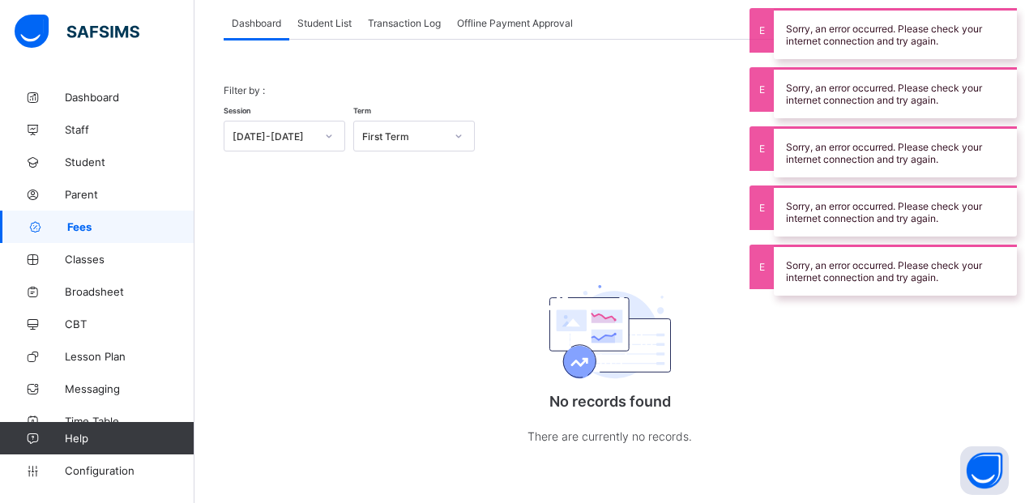
click at [323, 14] on div "Student List" at bounding box center [324, 22] width 71 height 32
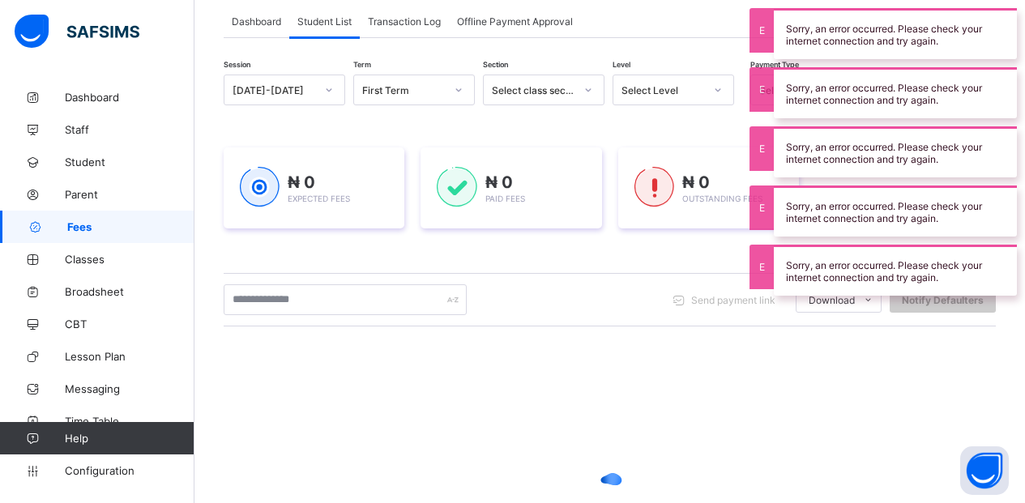
click at [393, 20] on span "Transaction Log" at bounding box center [404, 21] width 73 height 12
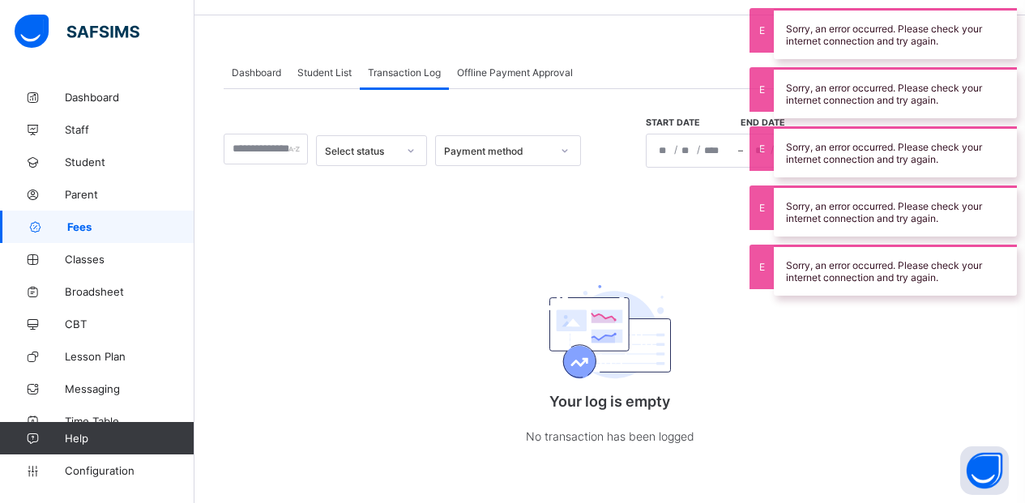
scroll to position [51, 0]
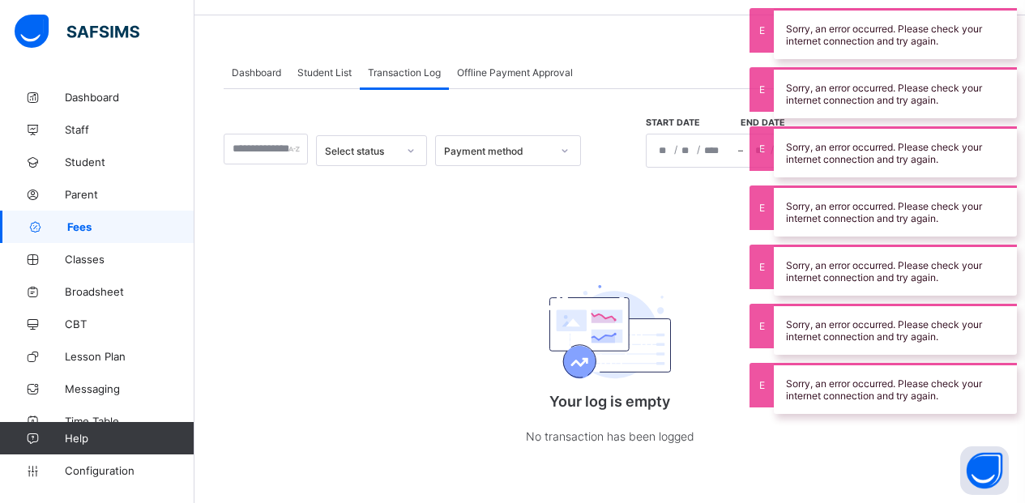
click at [489, 78] on div "Offline Payment Approval" at bounding box center [515, 72] width 132 height 32
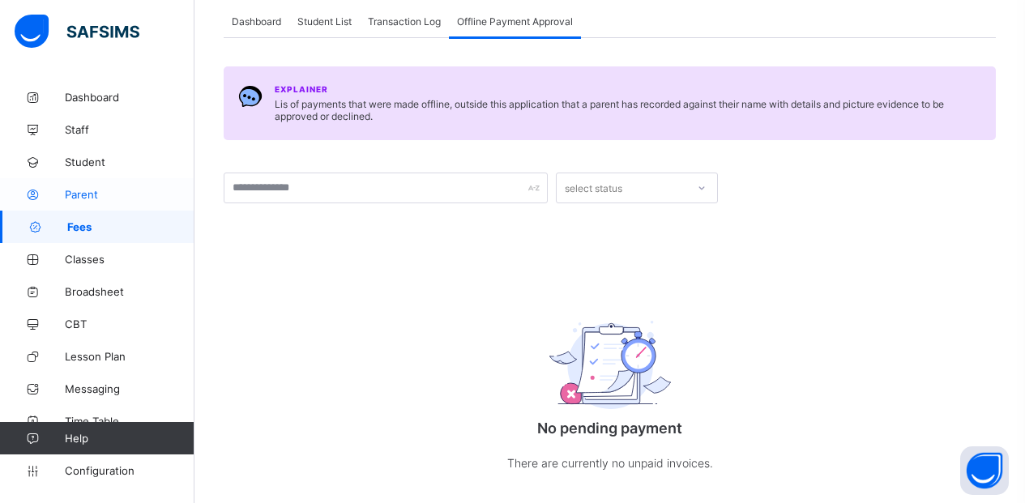
click at [86, 194] on span "Parent" at bounding box center [130, 194] width 130 height 13
